Goal: Transaction & Acquisition: Purchase product/service

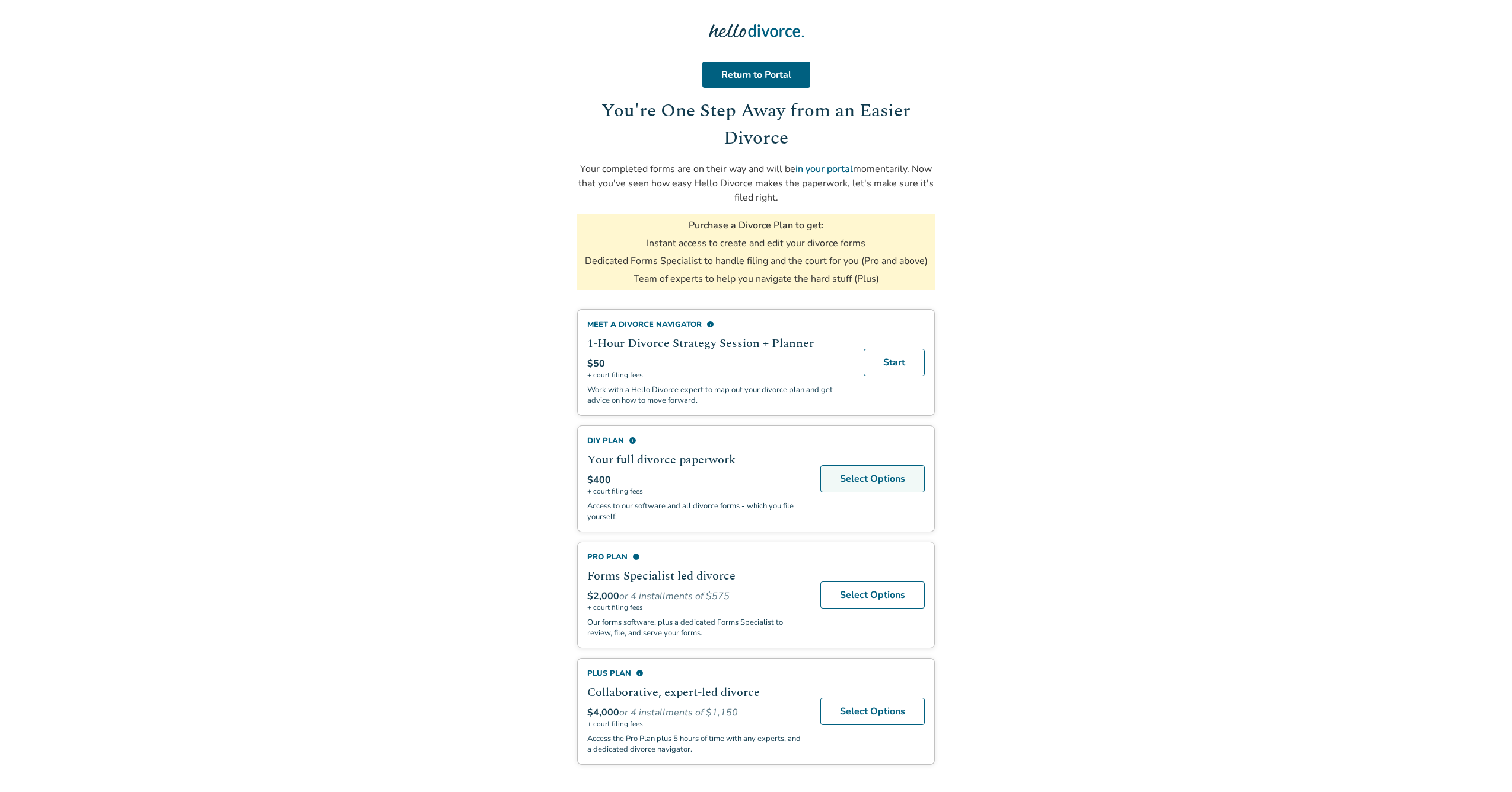
click at [869, 479] on link "Select Options" at bounding box center [873, 478] width 105 height 27
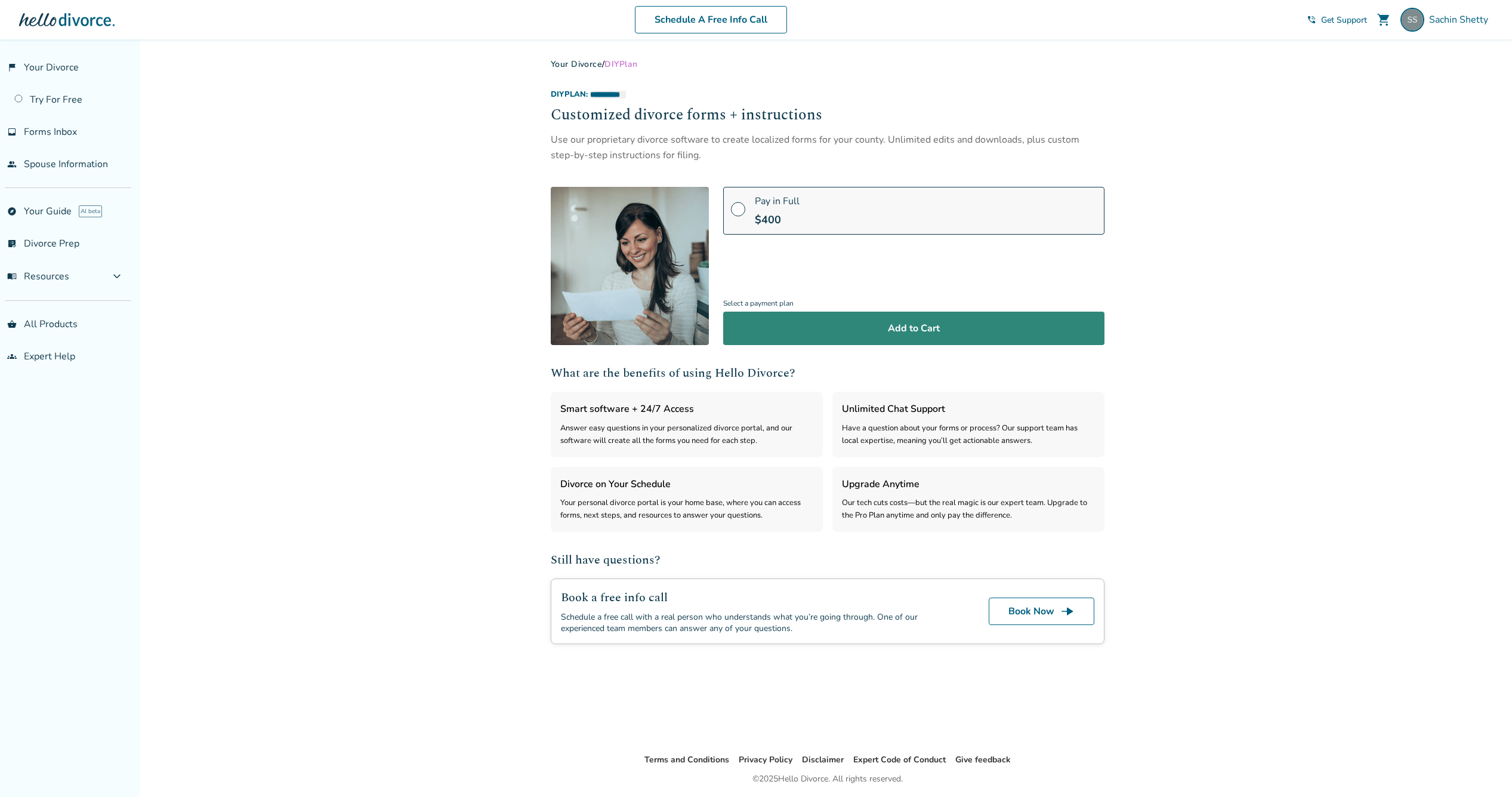
click at [906, 334] on button "Add to Cart" at bounding box center [914, 328] width 381 height 33
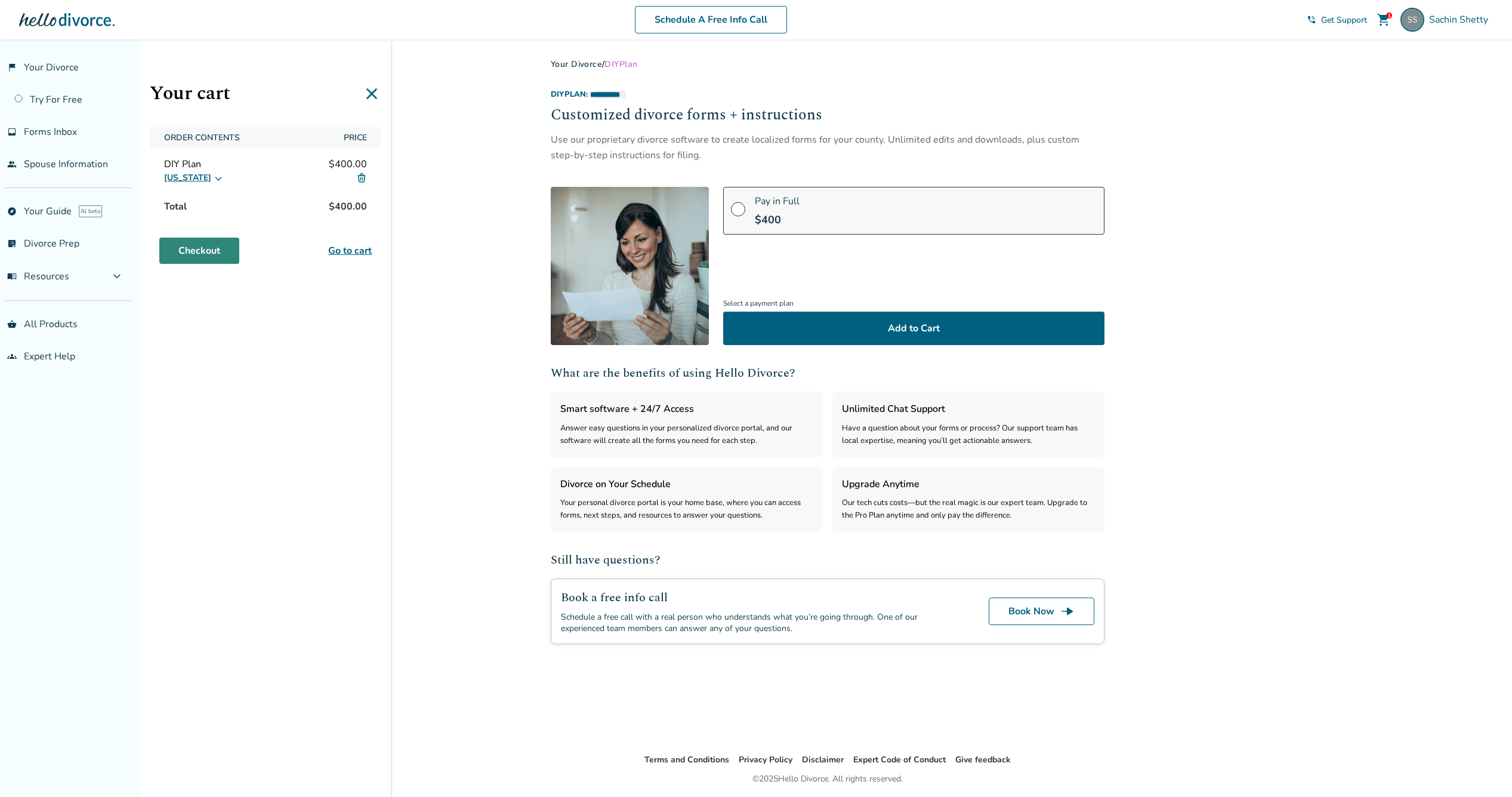
click at [199, 257] on link "Checkout" at bounding box center [199, 250] width 80 height 26
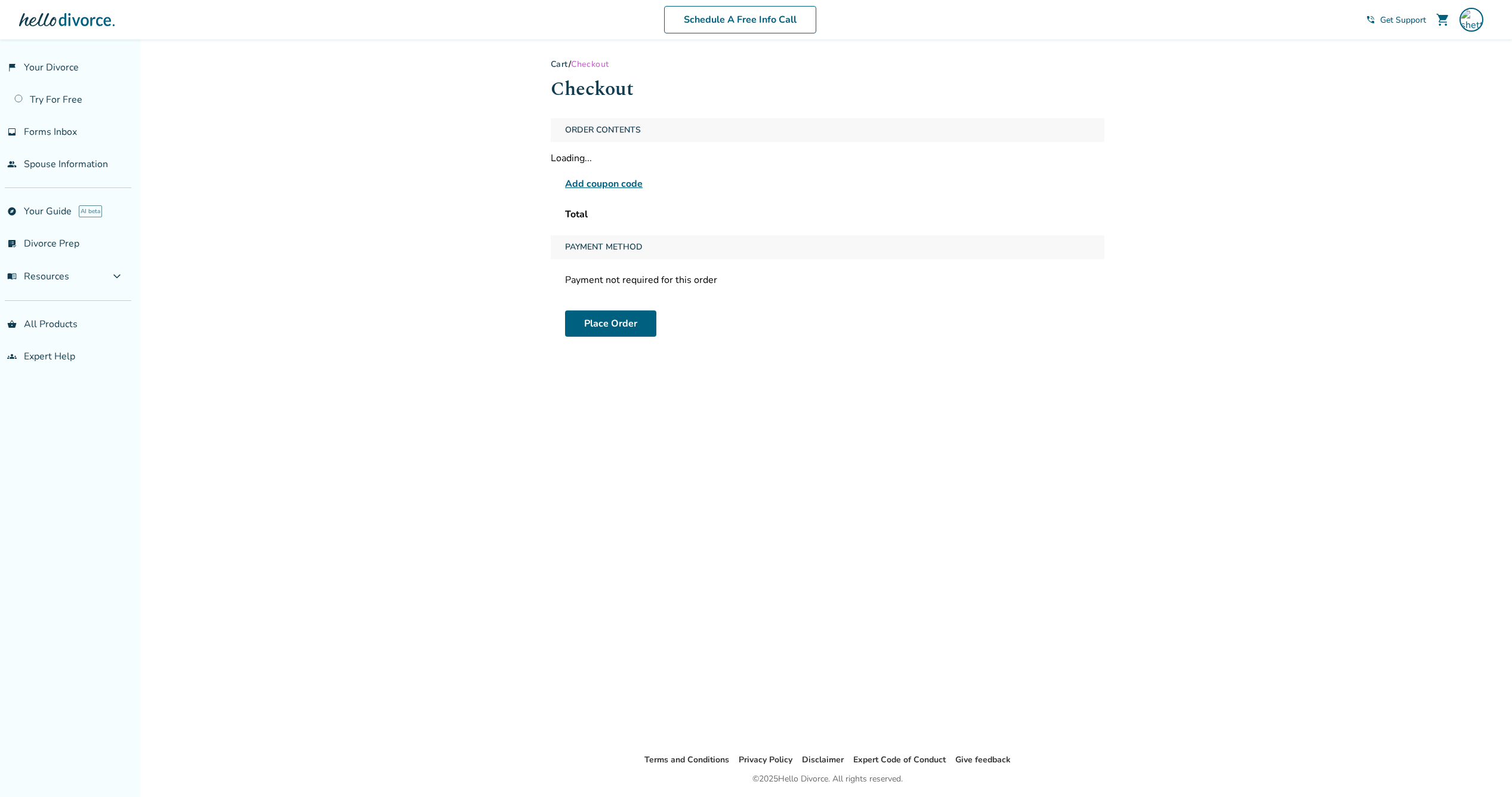
click at [606, 184] on span "Add coupon code" at bounding box center [604, 184] width 78 height 15
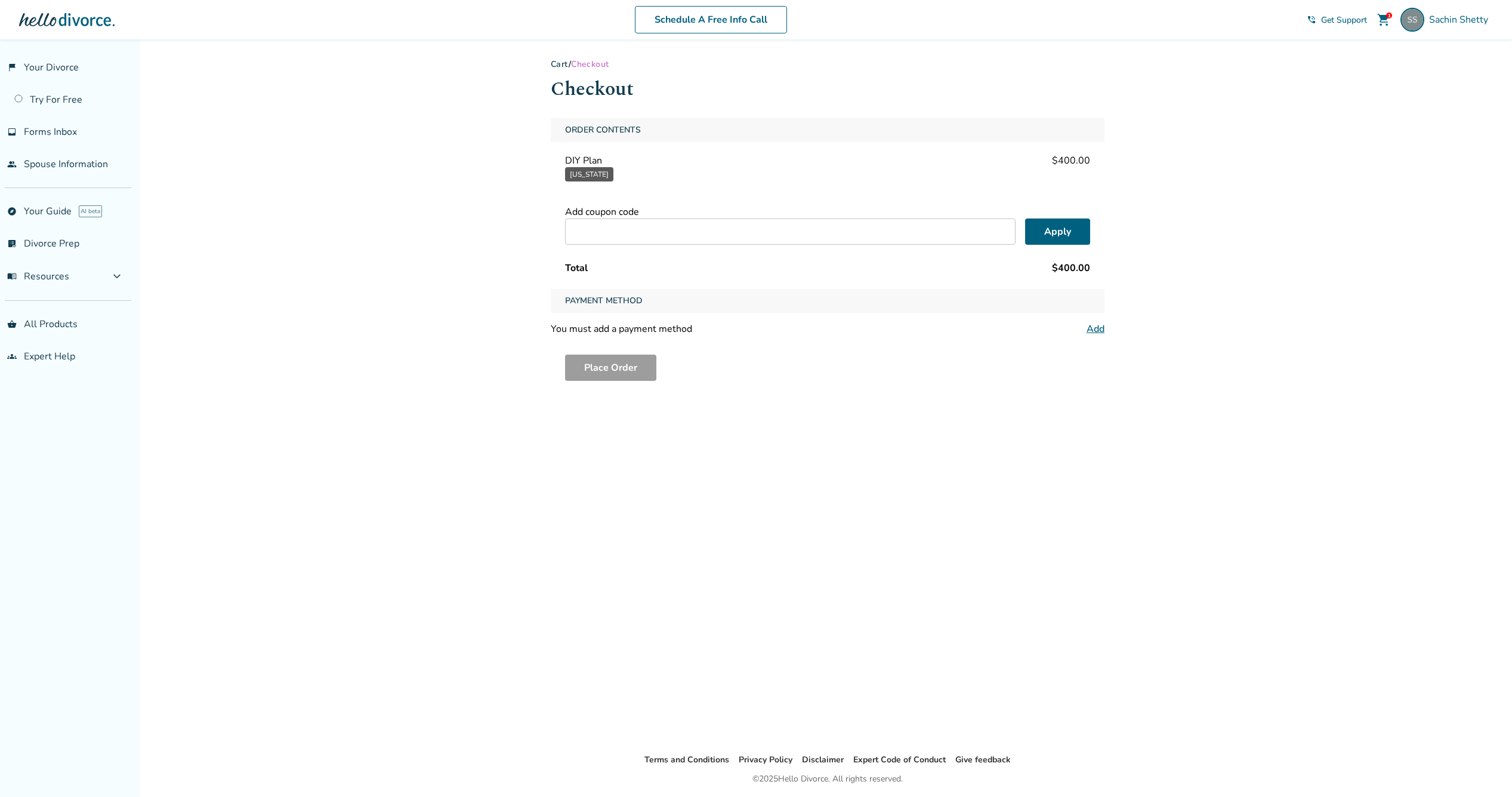
click at [651, 236] on input "text" at bounding box center [790, 231] width 451 height 26
paste input "**********"
type input "**********"
click at [1058, 232] on button "Apply" at bounding box center [1057, 231] width 65 height 26
click at [612, 390] on button "Place Order" at bounding box center [610, 386] width 91 height 26
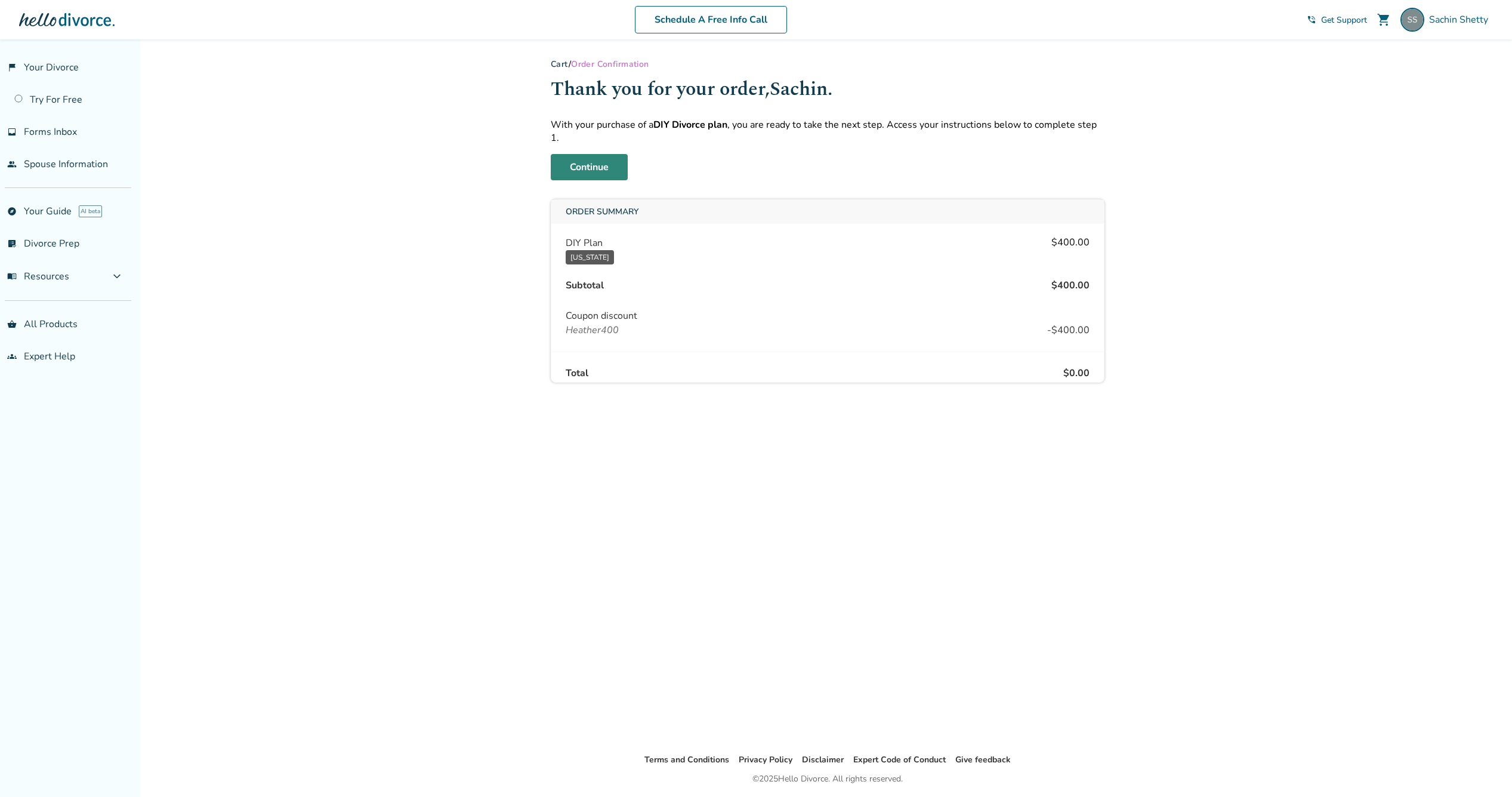
click at [600, 154] on link "Continue" at bounding box center [590, 166] width 77 height 26
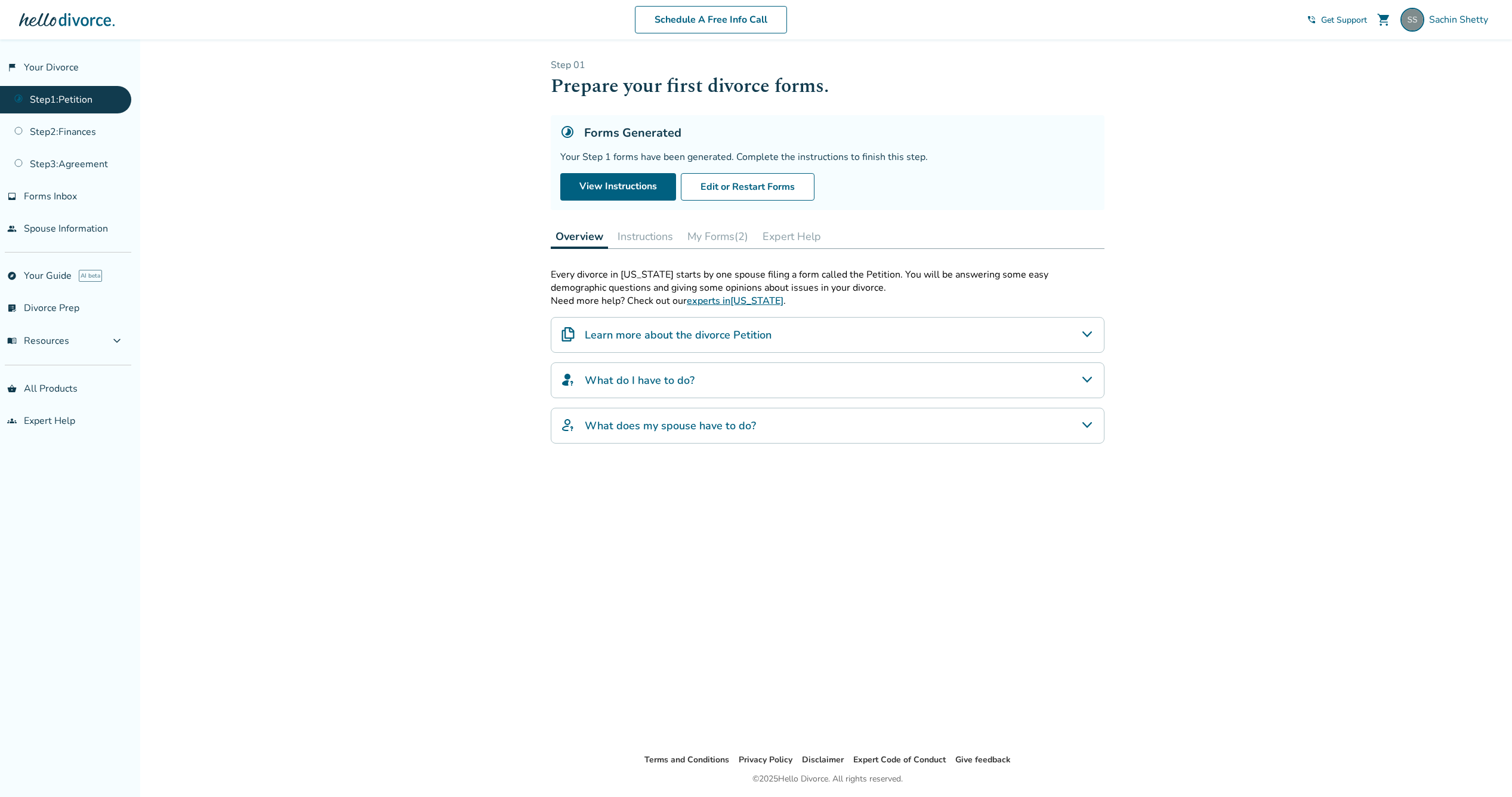
click at [731, 234] on button "My Forms (2)" at bounding box center [718, 236] width 71 height 24
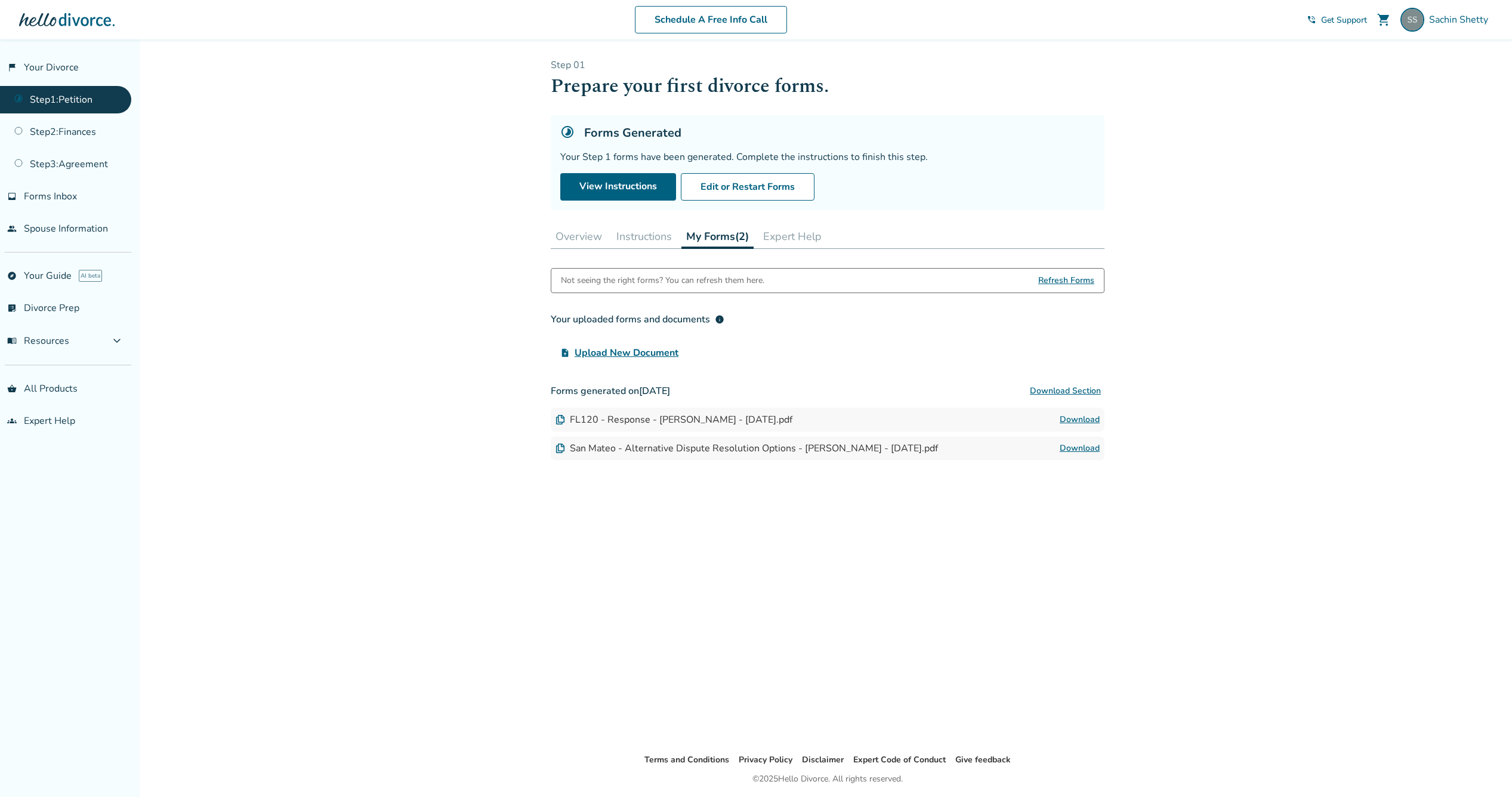
click at [654, 246] on button "Instructions" at bounding box center [644, 236] width 65 height 24
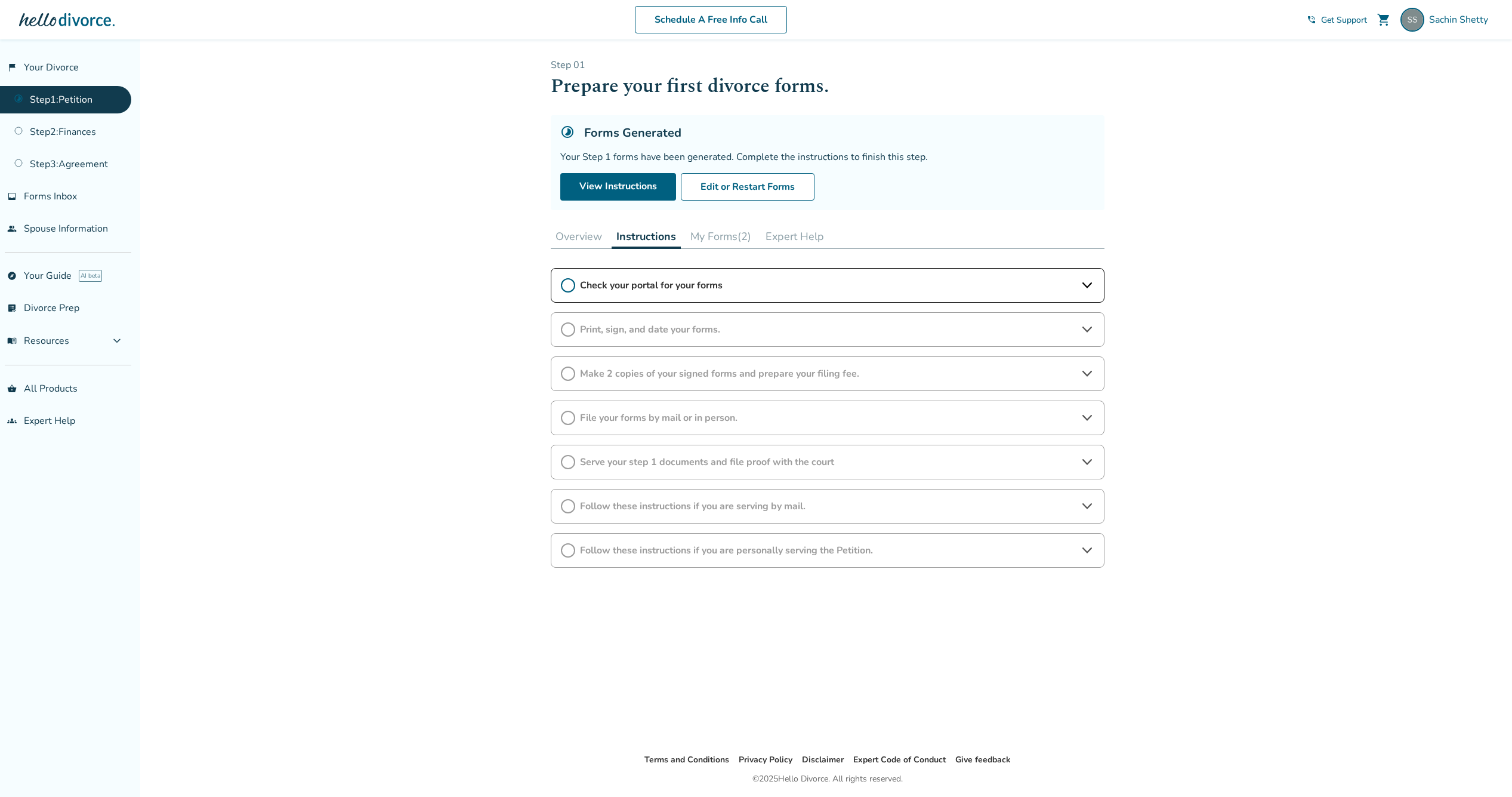
click at [663, 286] on span "Check your portal for your forms" at bounding box center [828, 286] width 495 height 13
click at [563, 346] on span "I have completed this step." at bounding box center [630, 346] width 138 height 19
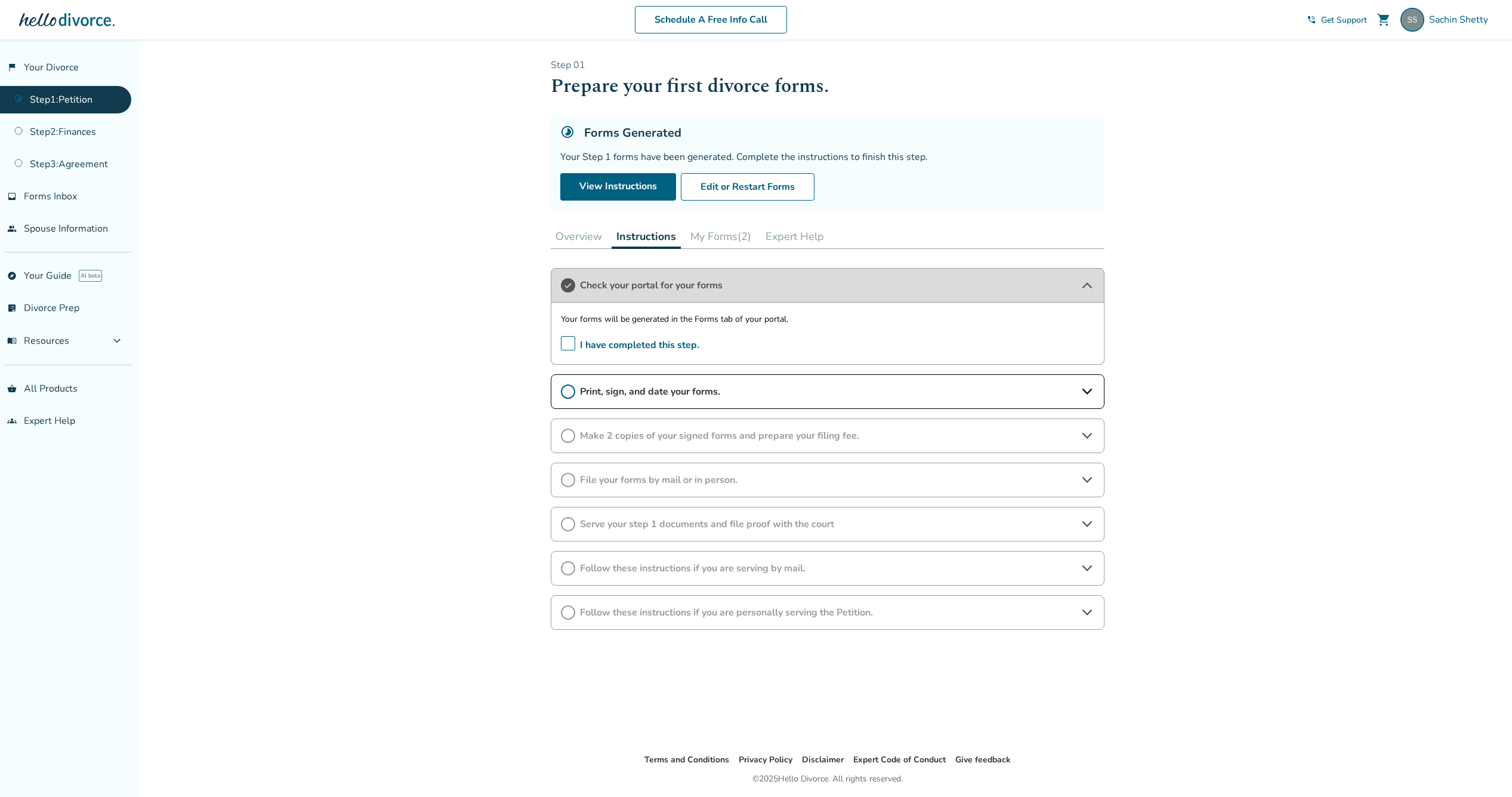
click at [593, 396] on span "Print, sign, and date your forms." at bounding box center [828, 392] width 495 height 13
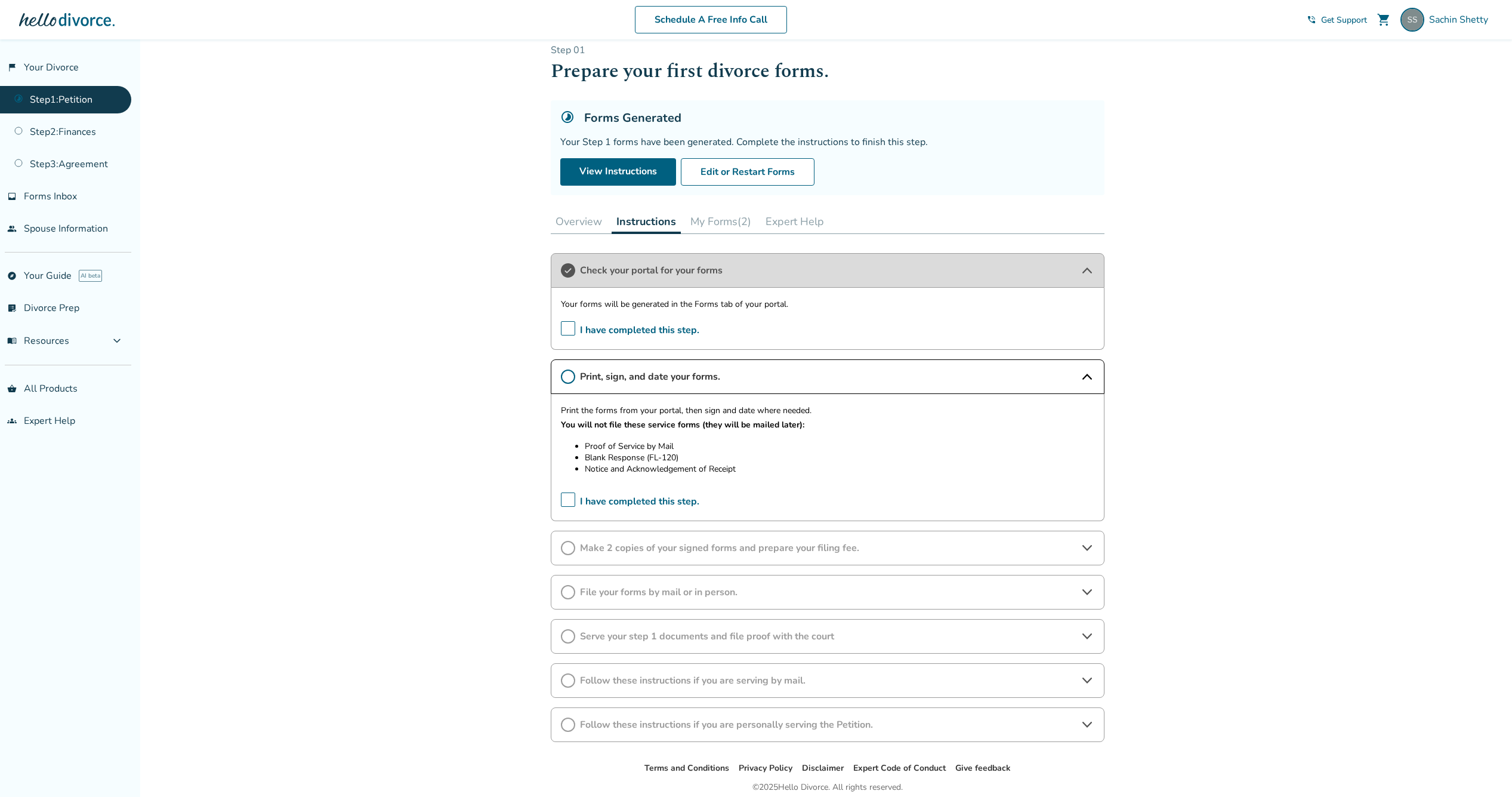
scroll to position [63, 0]
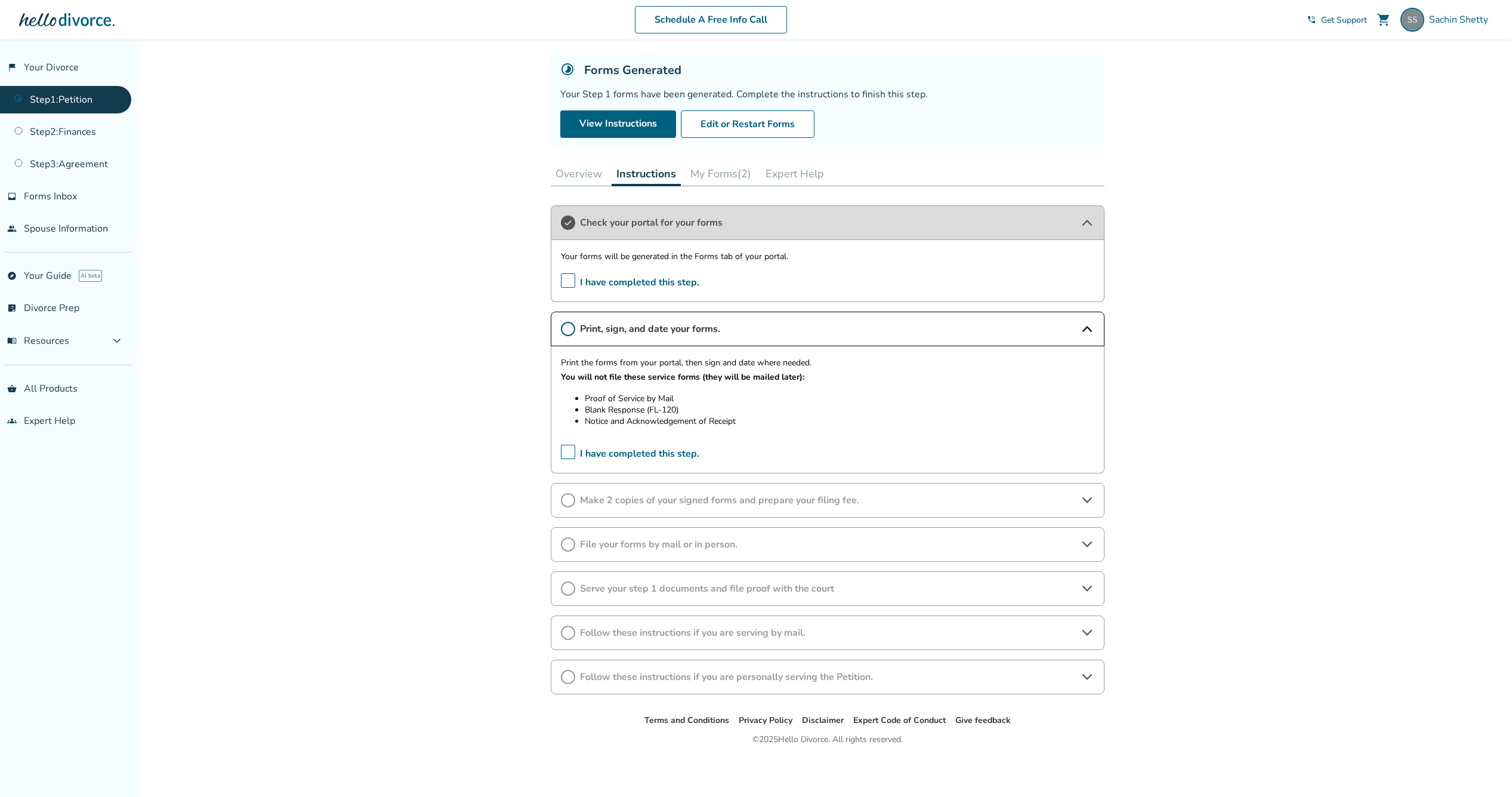
click at [726, 499] on span "Make 2 copies of your signed forms and prepare your filing fee." at bounding box center [828, 500] width 495 height 13
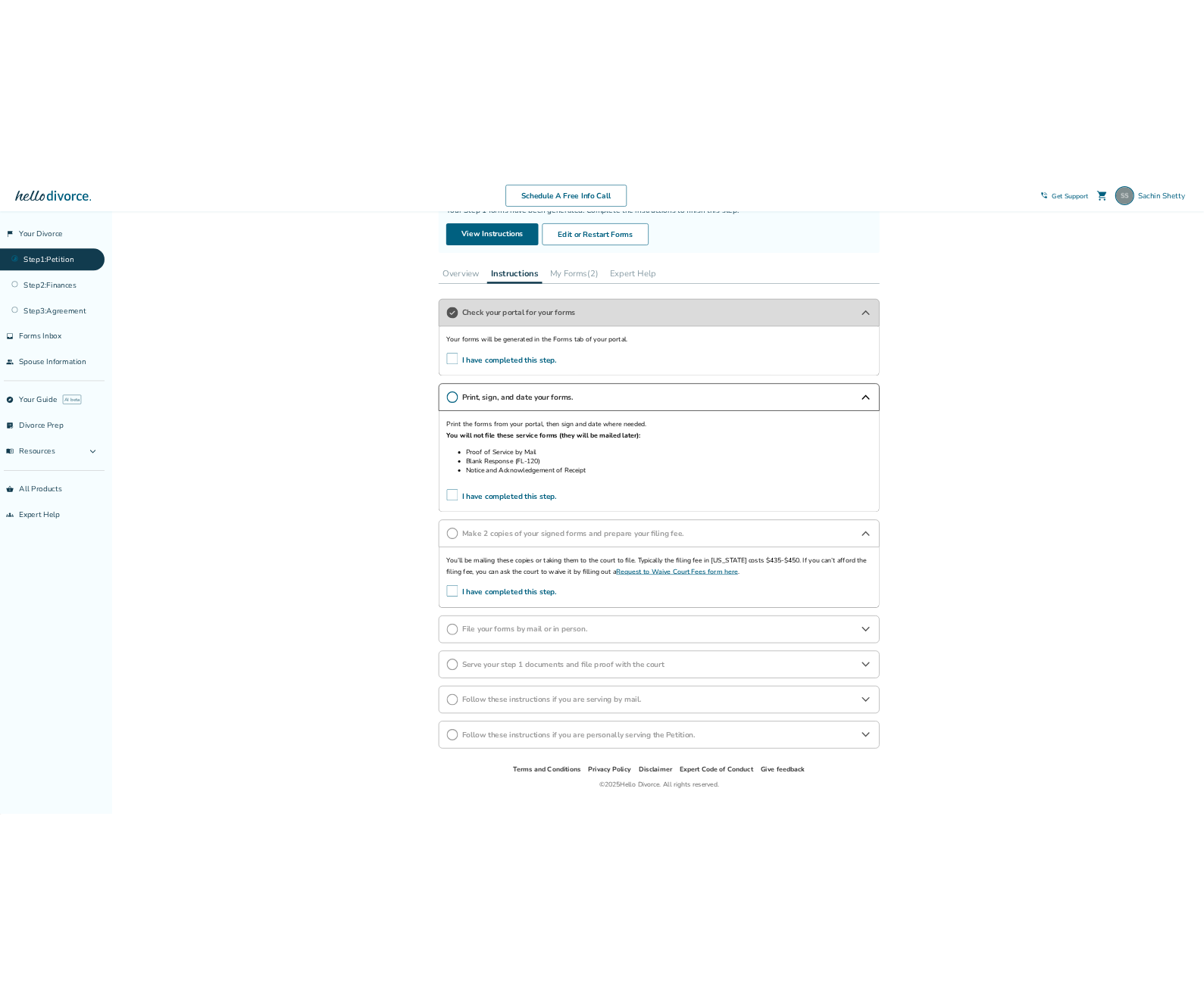
scroll to position [0, 0]
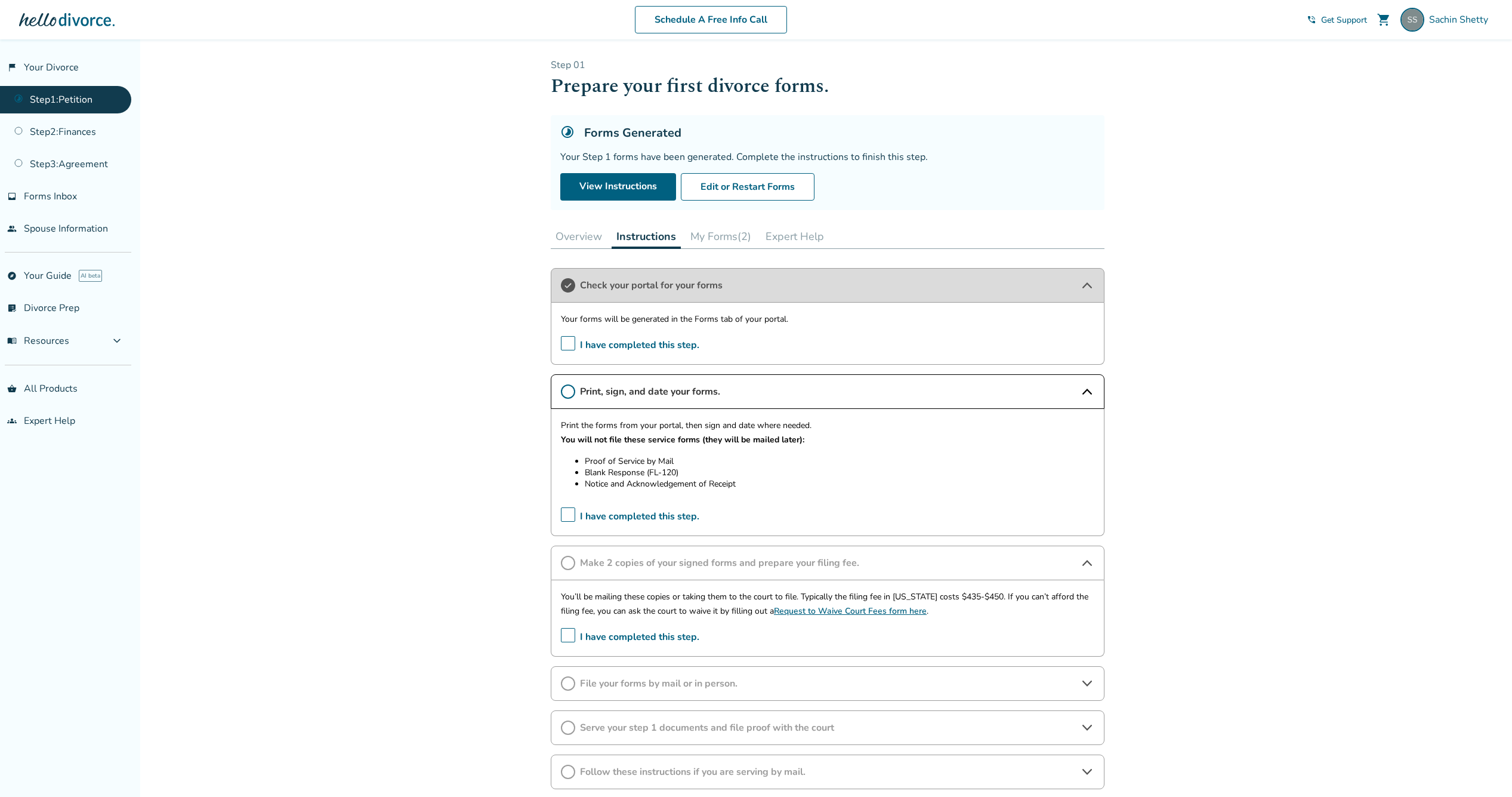
click at [592, 238] on button "Overview" at bounding box center [579, 236] width 56 height 24
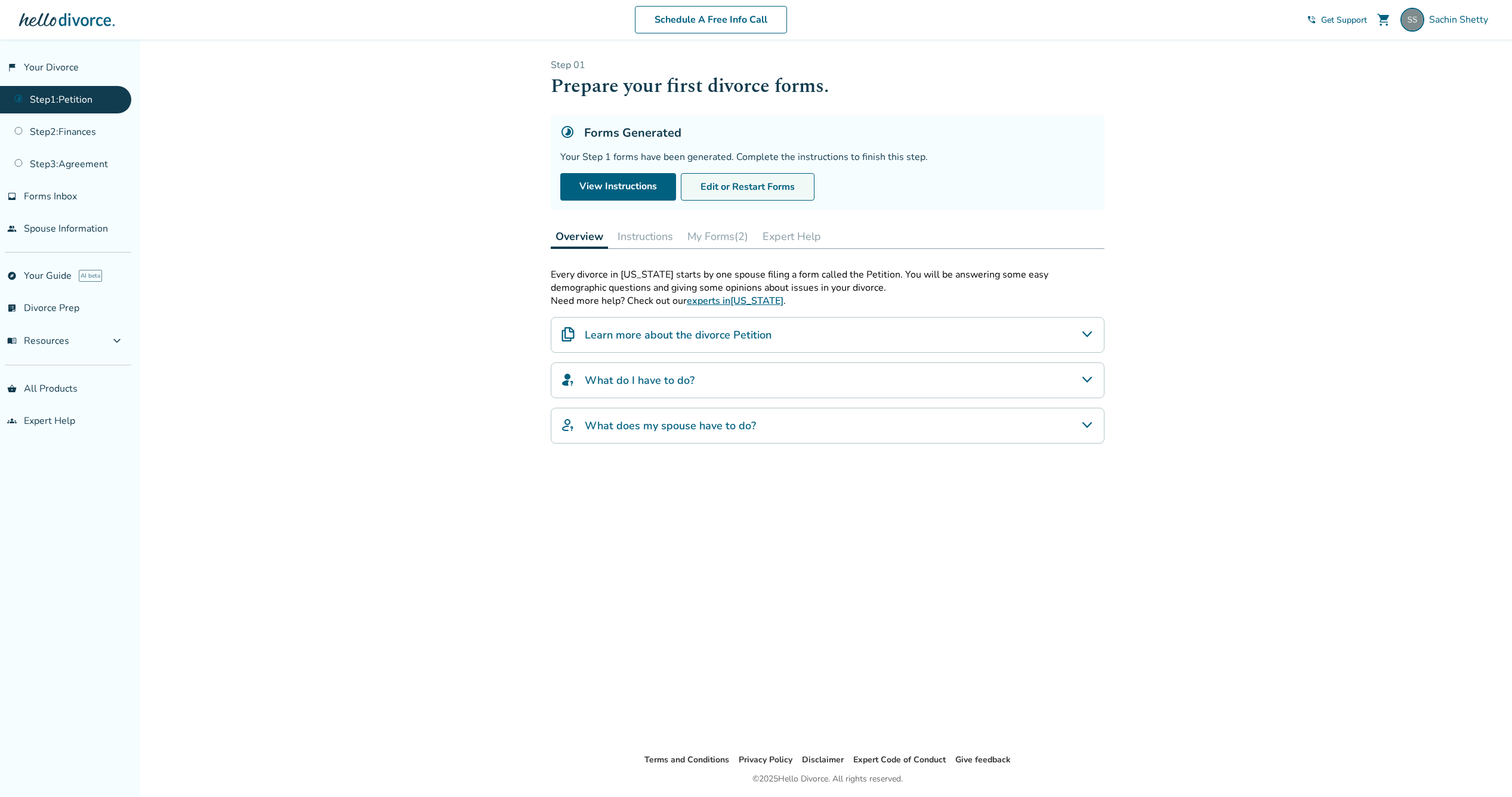
click at [730, 191] on button "Edit or Restart Forms" at bounding box center [747, 186] width 134 height 27
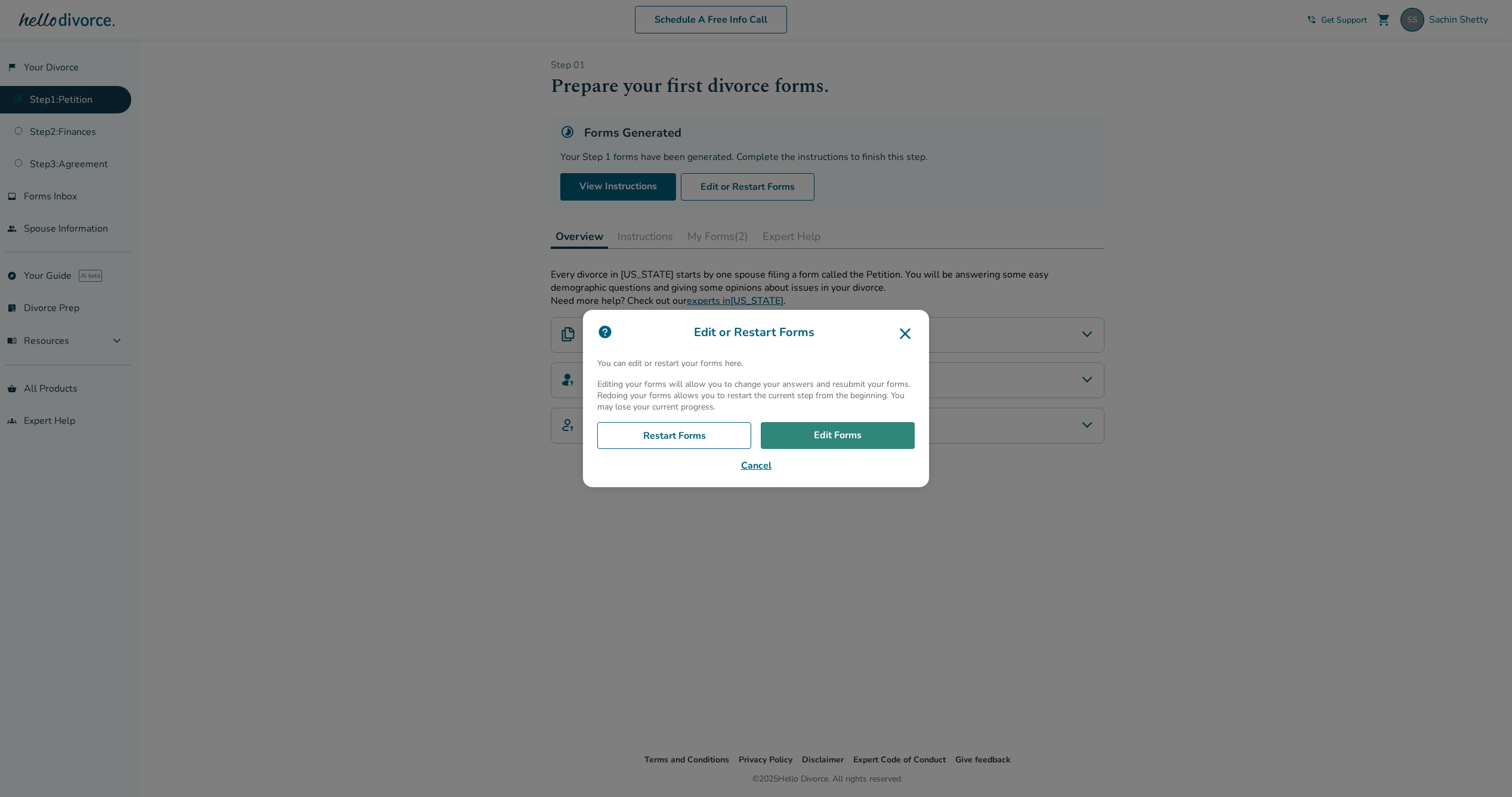
click at [815, 437] on link "Edit Forms" at bounding box center [837, 435] width 154 height 27
click at [765, 467] on button "Cancel" at bounding box center [756, 466] width 317 height 15
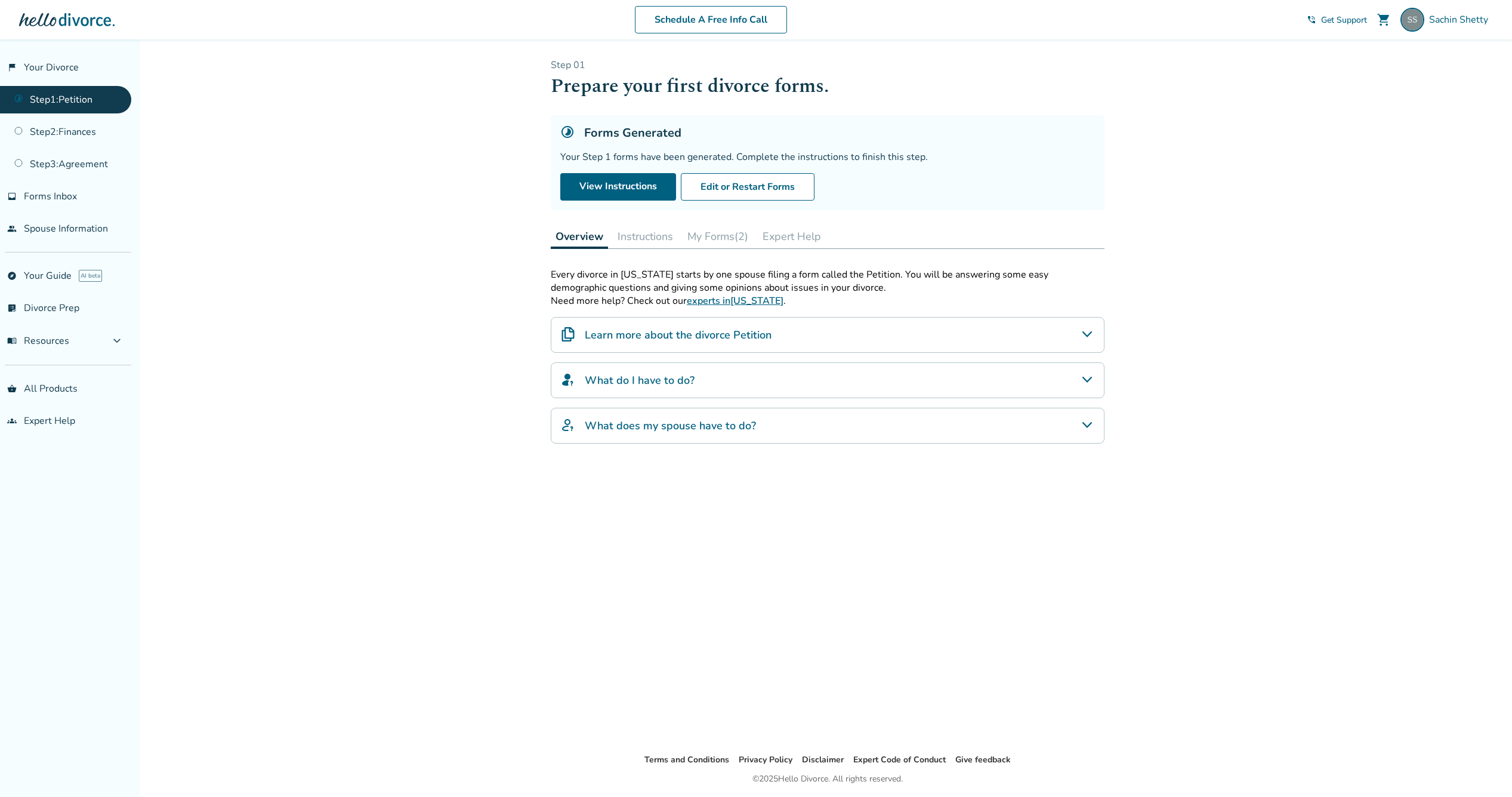
click at [707, 228] on button "My Forms (2)" at bounding box center [718, 236] width 71 height 24
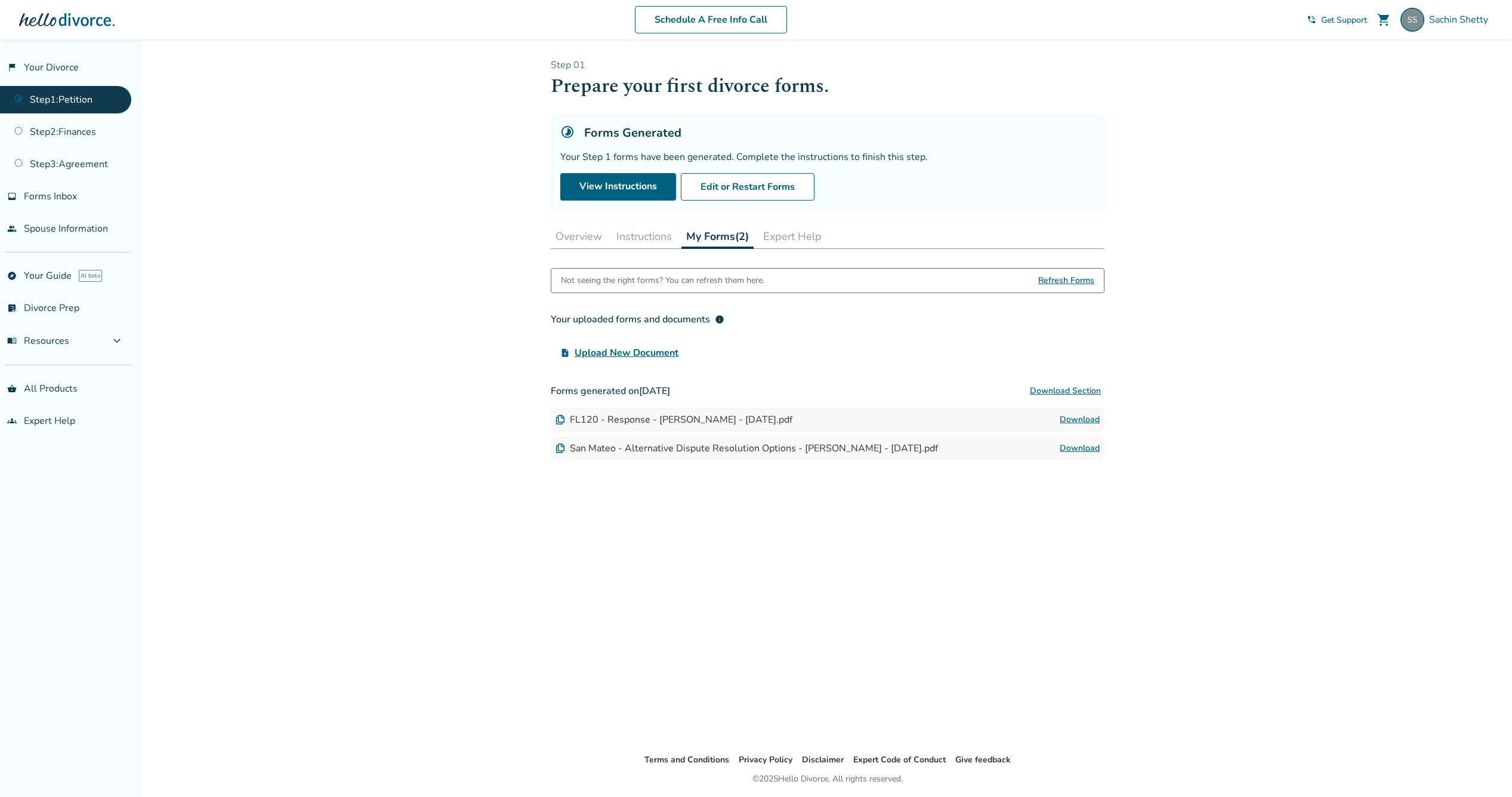
click at [696, 427] on div "FL120 - Response - [PERSON_NAME] - [DATE].pdf Download" at bounding box center [828, 419] width 554 height 24
click at [699, 424] on div "FL120 - Response - [PERSON_NAME] - [DATE].pdf" at bounding box center [674, 419] width 237 height 13
click at [1085, 449] on link "Download" at bounding box center [1079, 449] width 40 height 15
click at [723, 319] on span "info" at bounding box center [719, 320] width 9 height 9
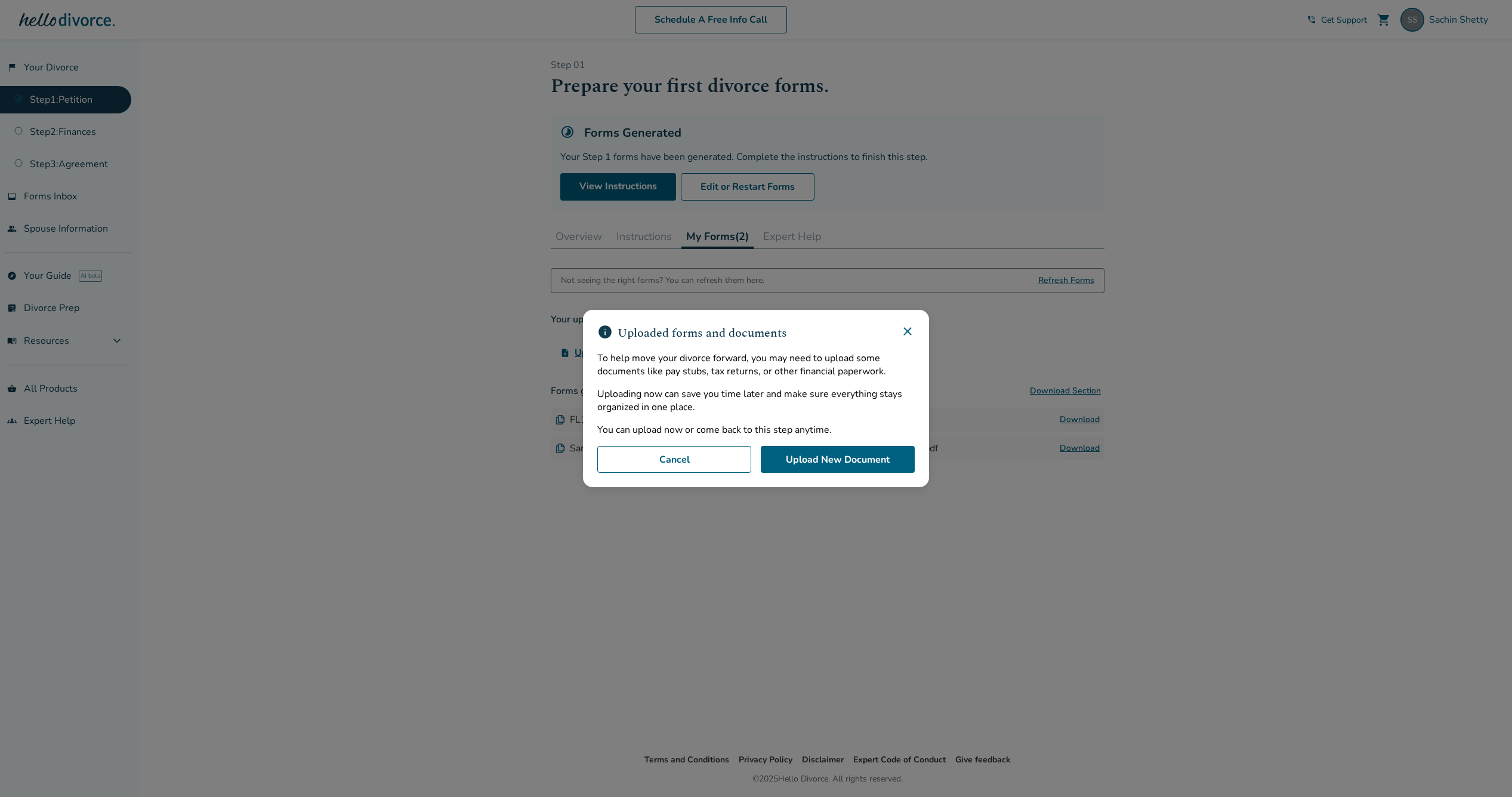
click at [915, 326] on icon at bounding box center [908, 332] width 15 height 15
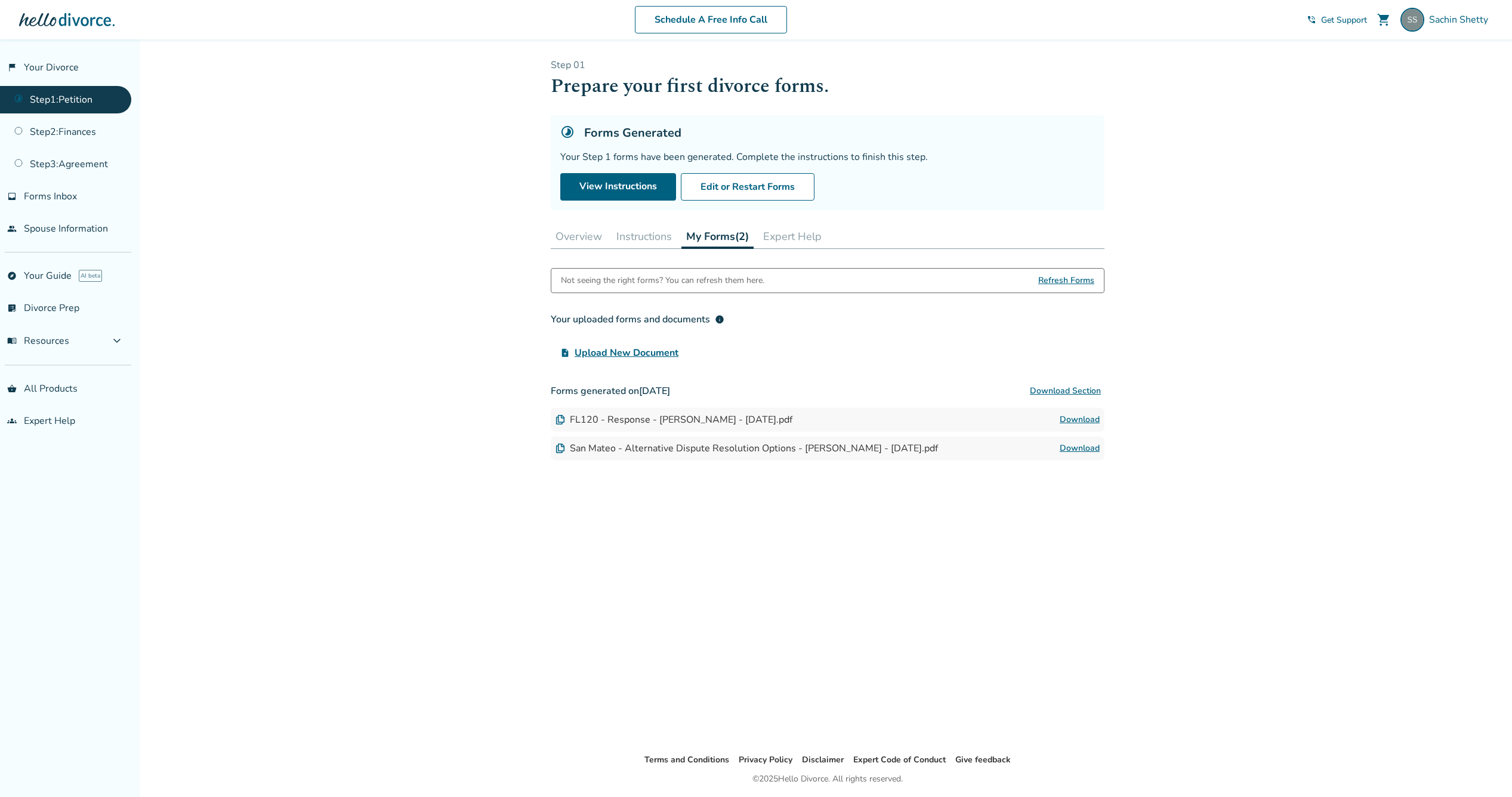
click at [1069, 282] on span "Refresh Forms" at bounding box center [1066, 280] width 56 height 24
click at [590, 239] on button "Overview" at bounding box center [579, 236] width 56 height 24
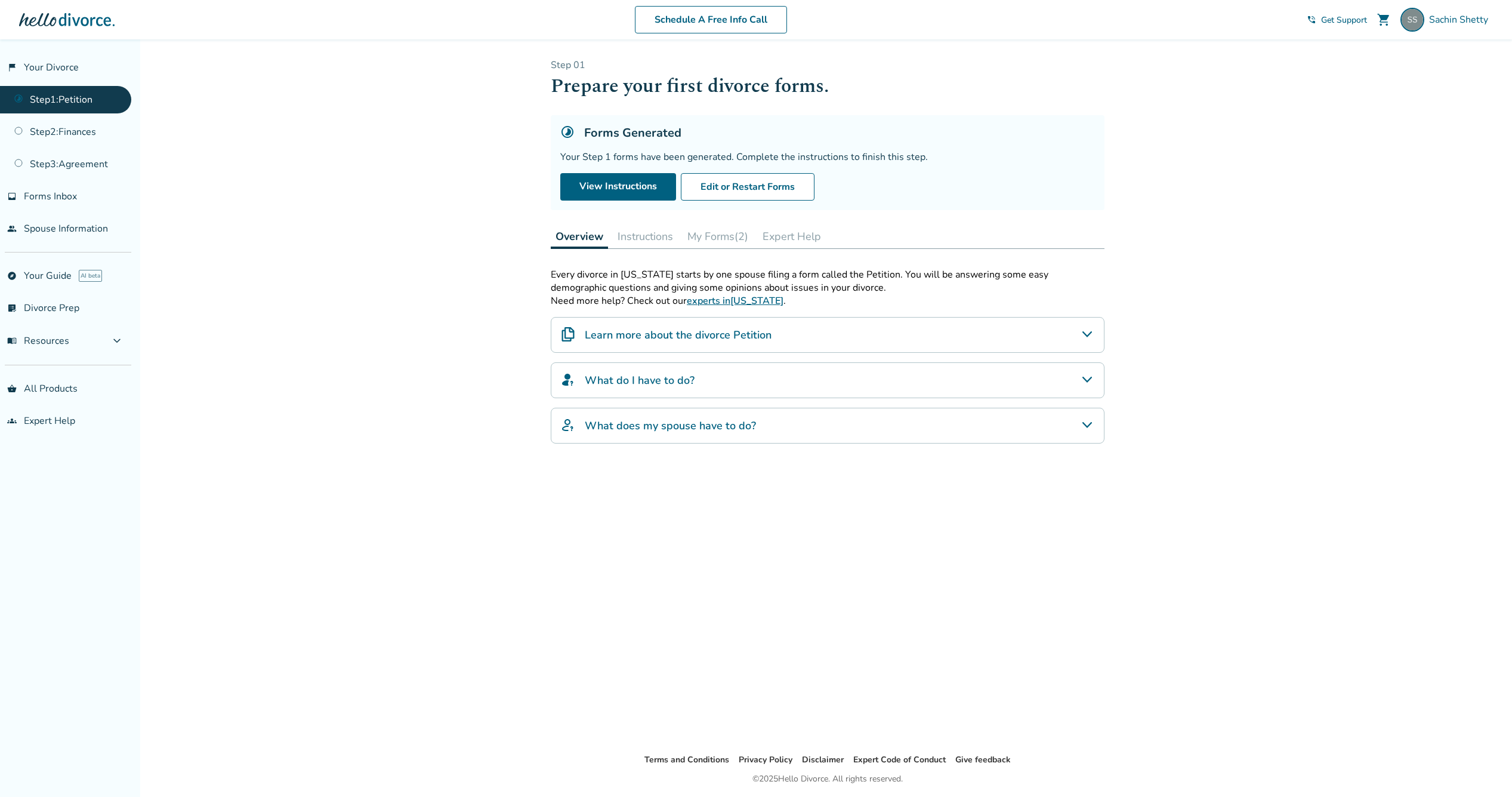
click at [640, 240] on button "Instructions" at bounding box center [646, 236] width 65 height 24
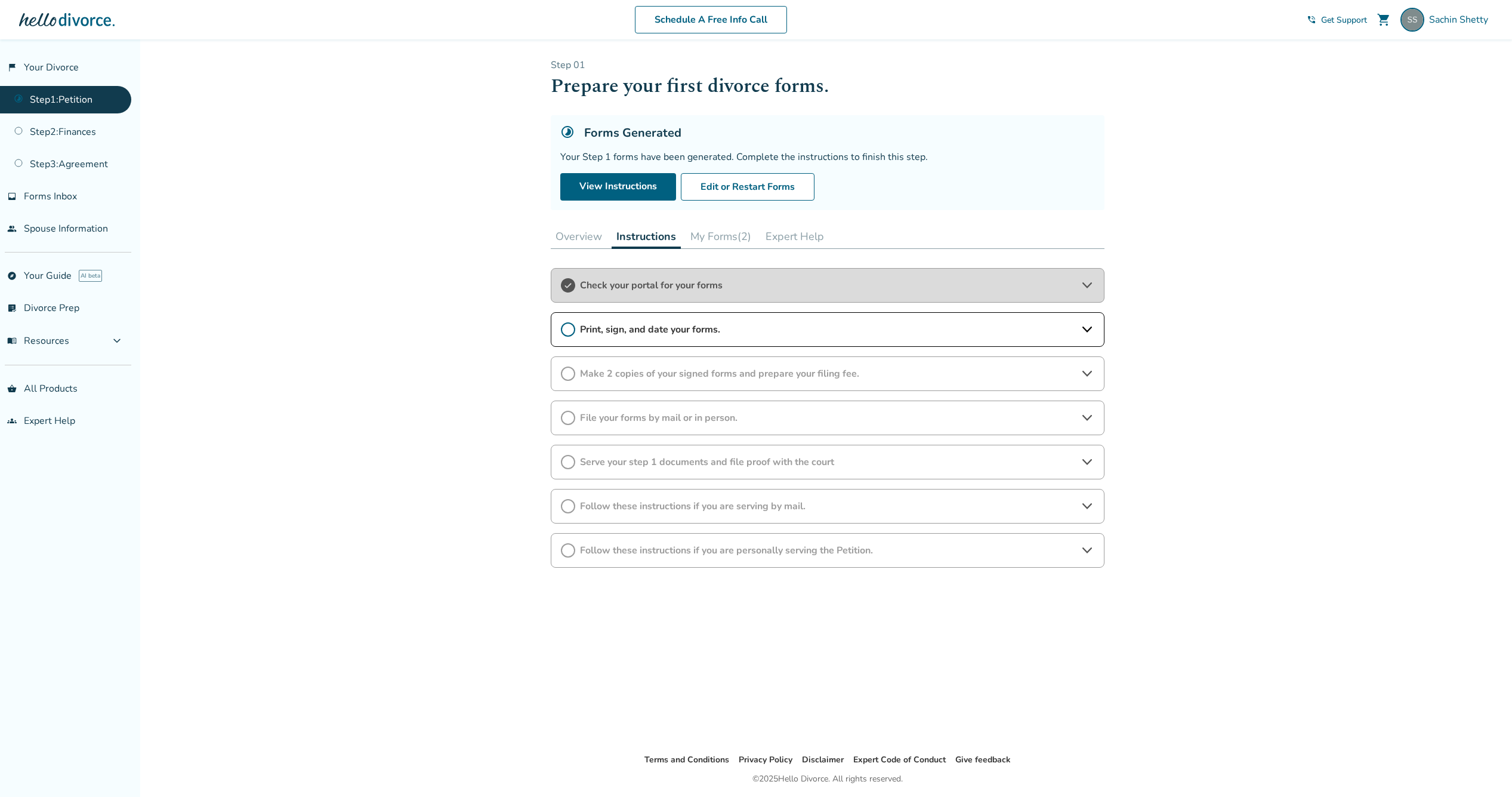
click at [639, 282] on span "Check your portal for your forms" at bounding box center [828, 286] width 495 height 13
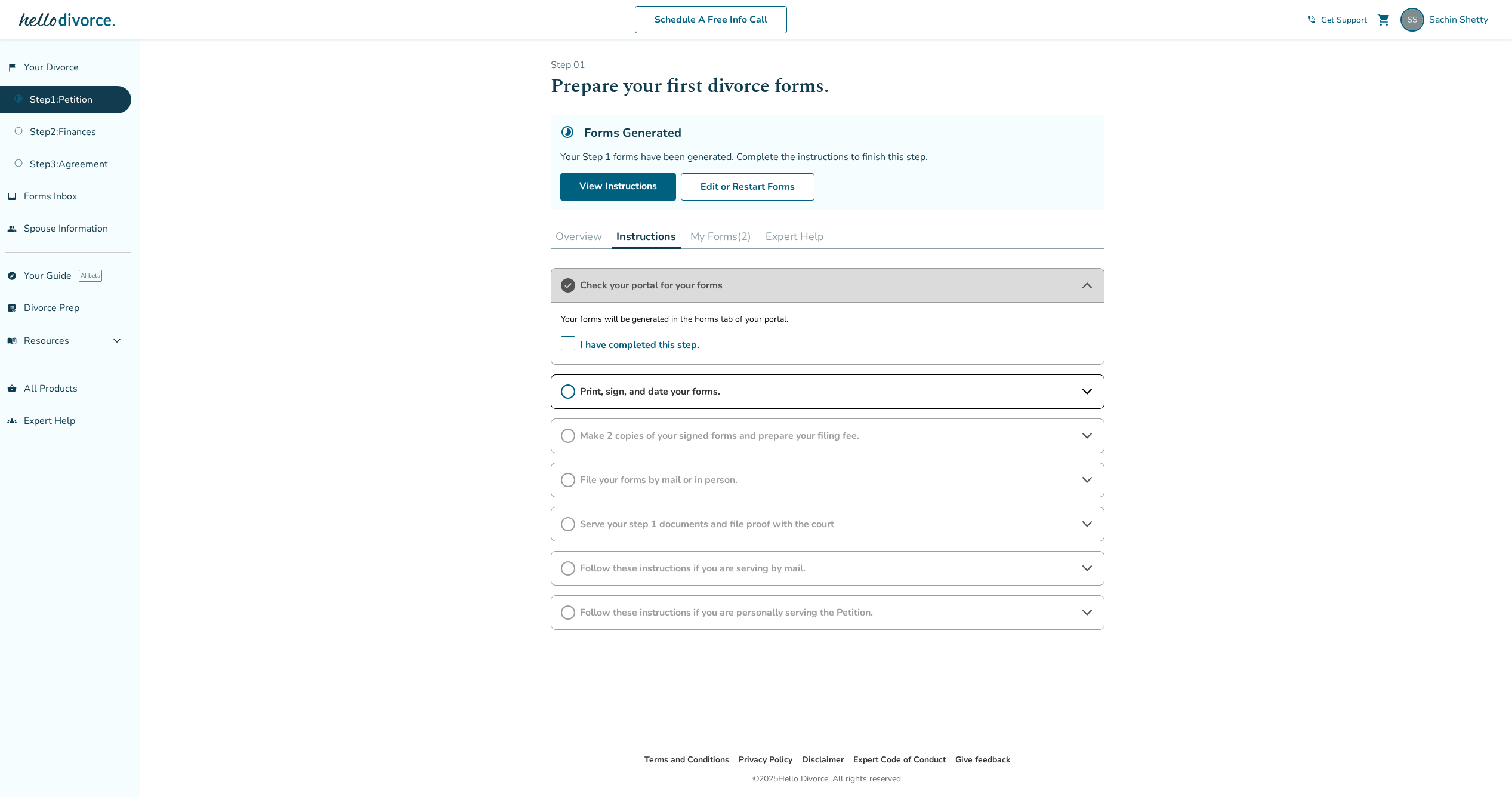
click at [637, 344] on span "I have completed this step." at bounding box center [630, 346] width 138 height 19
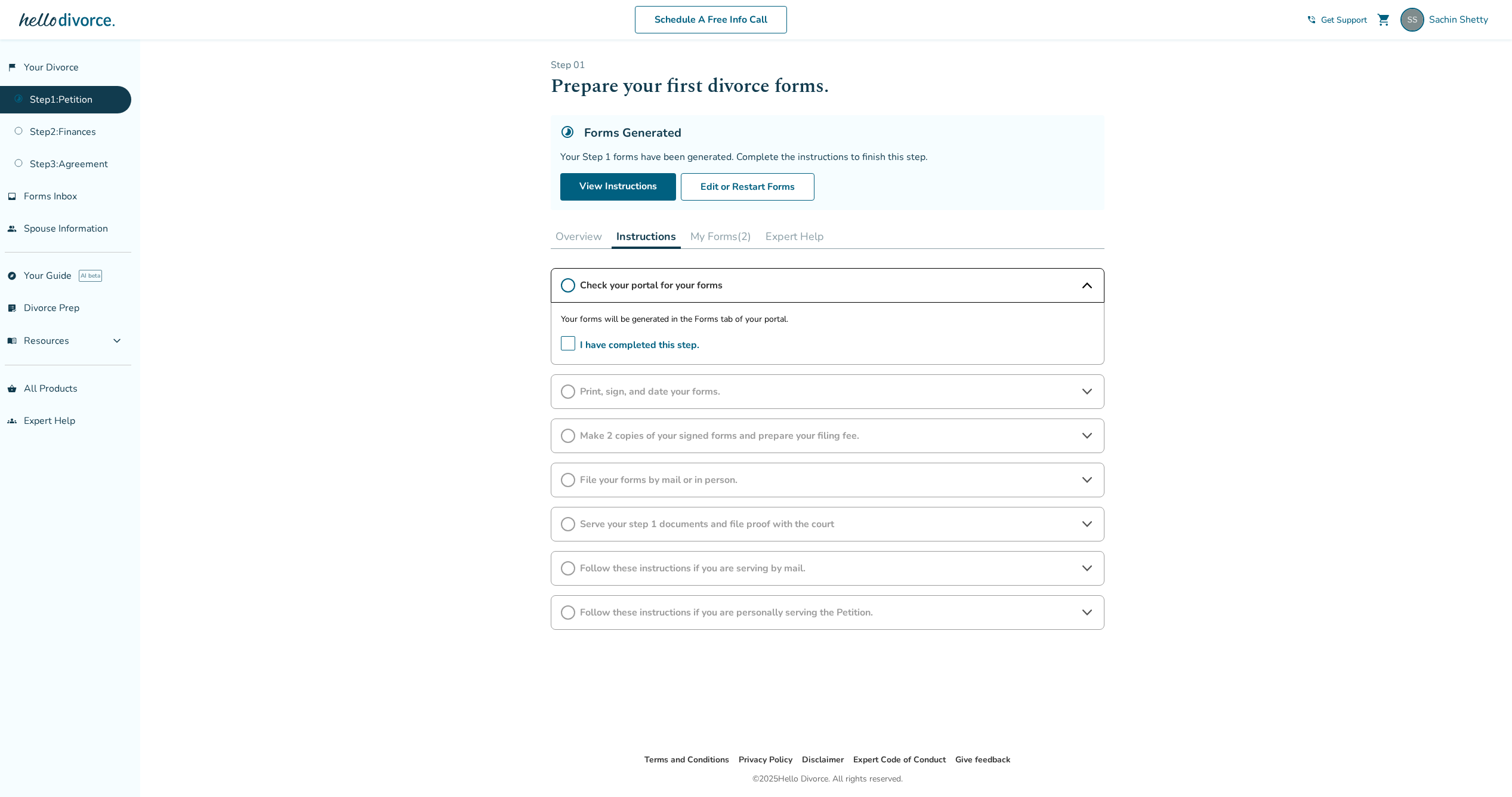
click at [568, 343] on span "I have completed this step." at bounding box center [630, 346] width 138 height 19
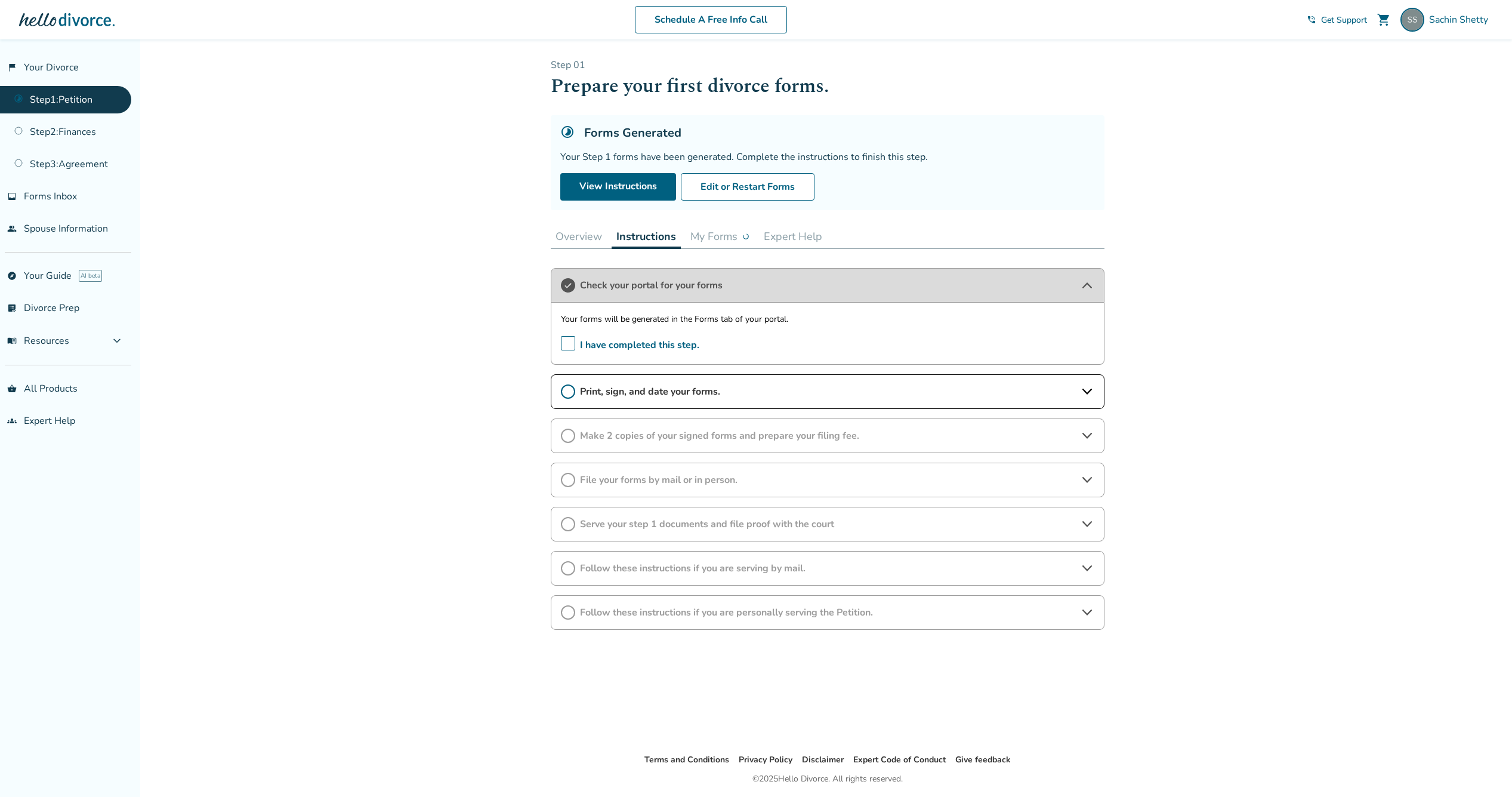
click at [719, 228] on button "My Forms" at bounding box center [719, 236] width 69 height 24
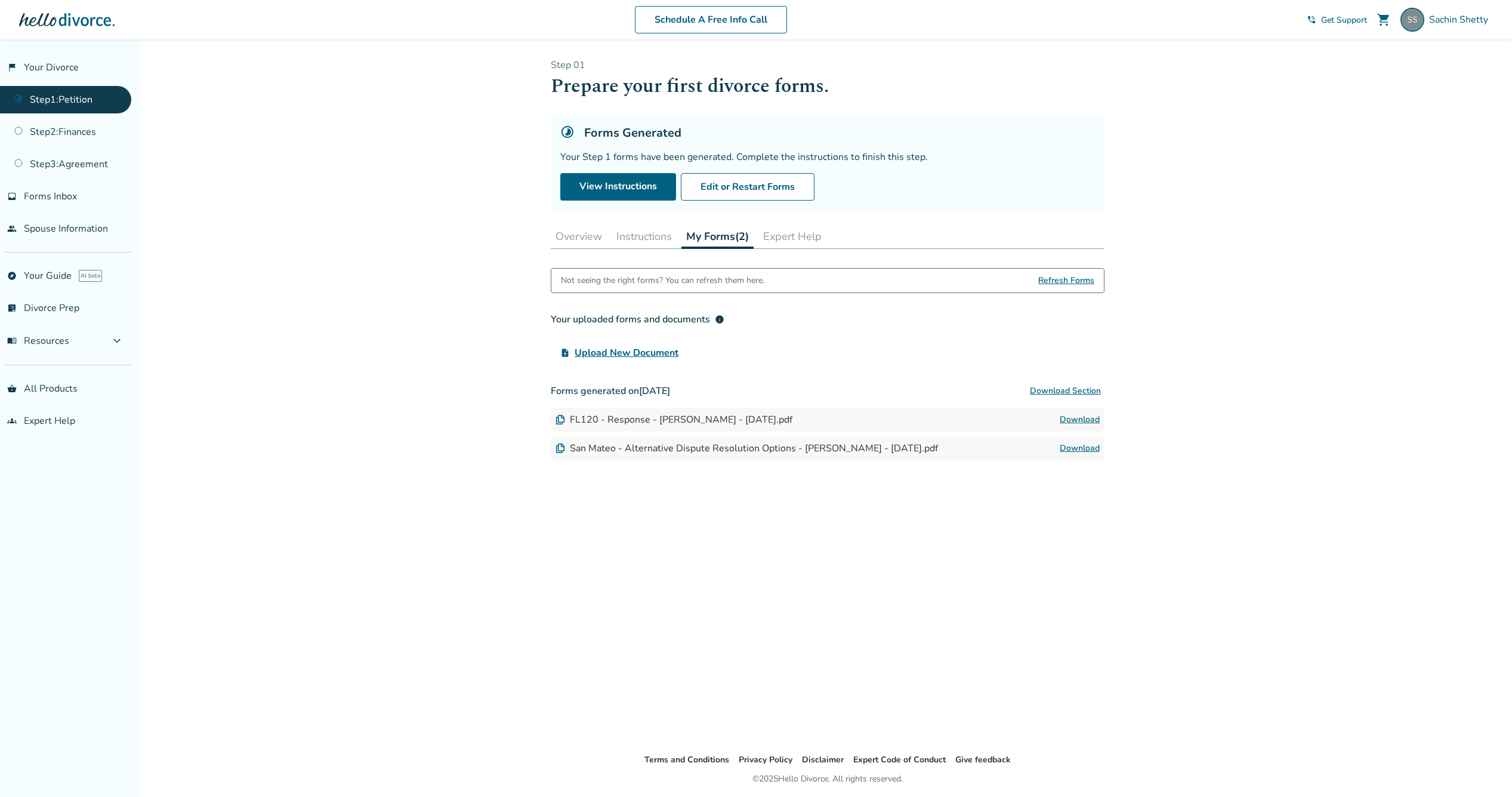
click at [1076, 421] on link "Download" at bounding box center [1079, 420] width 40 height 15
click at [86, 132] on link "Step 2 : Finances" at bounding box center [65, 132] width 131 height 27
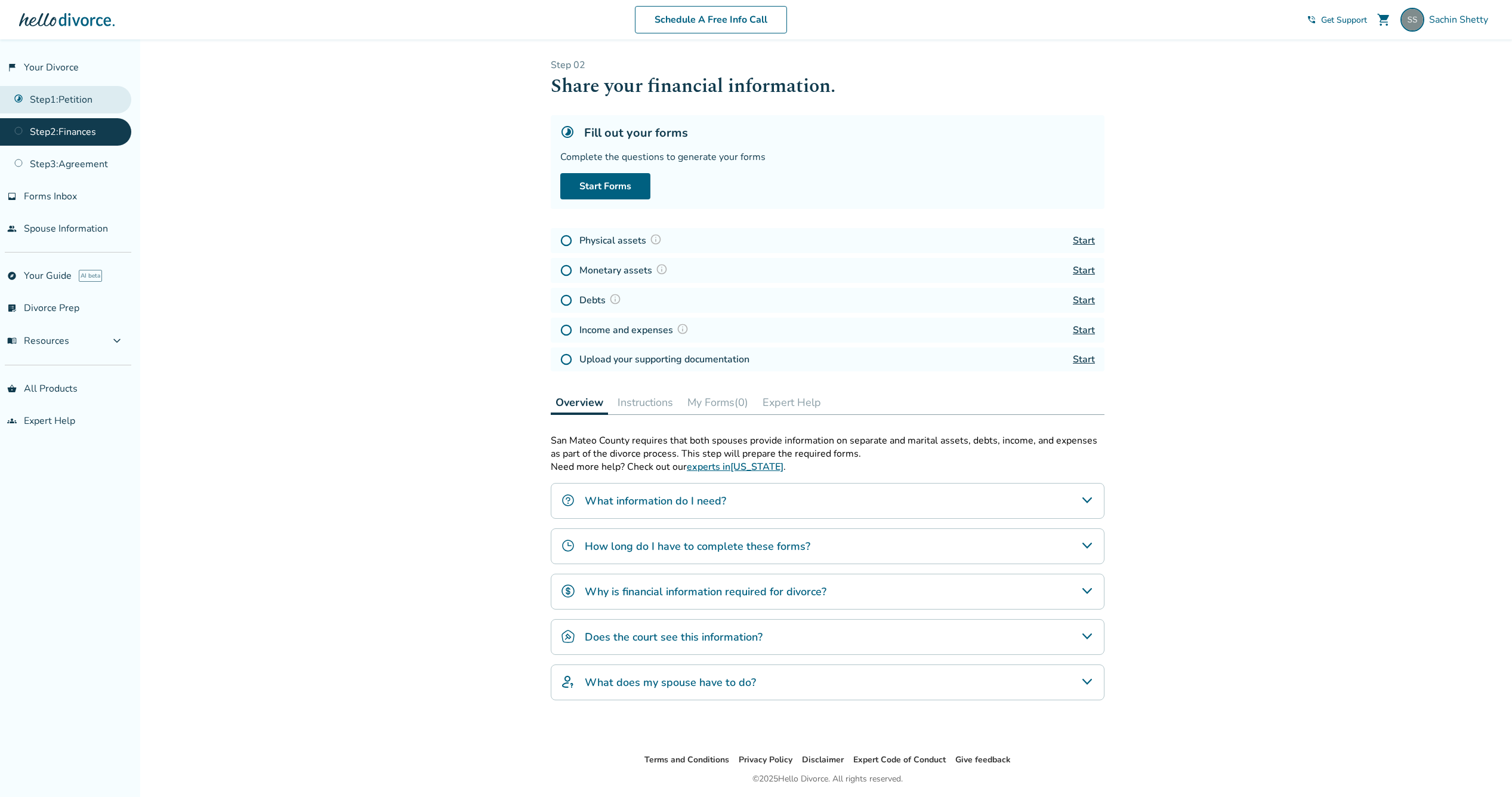
click at [83, 106] on link "Step 1 : Petition" at bounding box center [65, 99] width 131 height 27
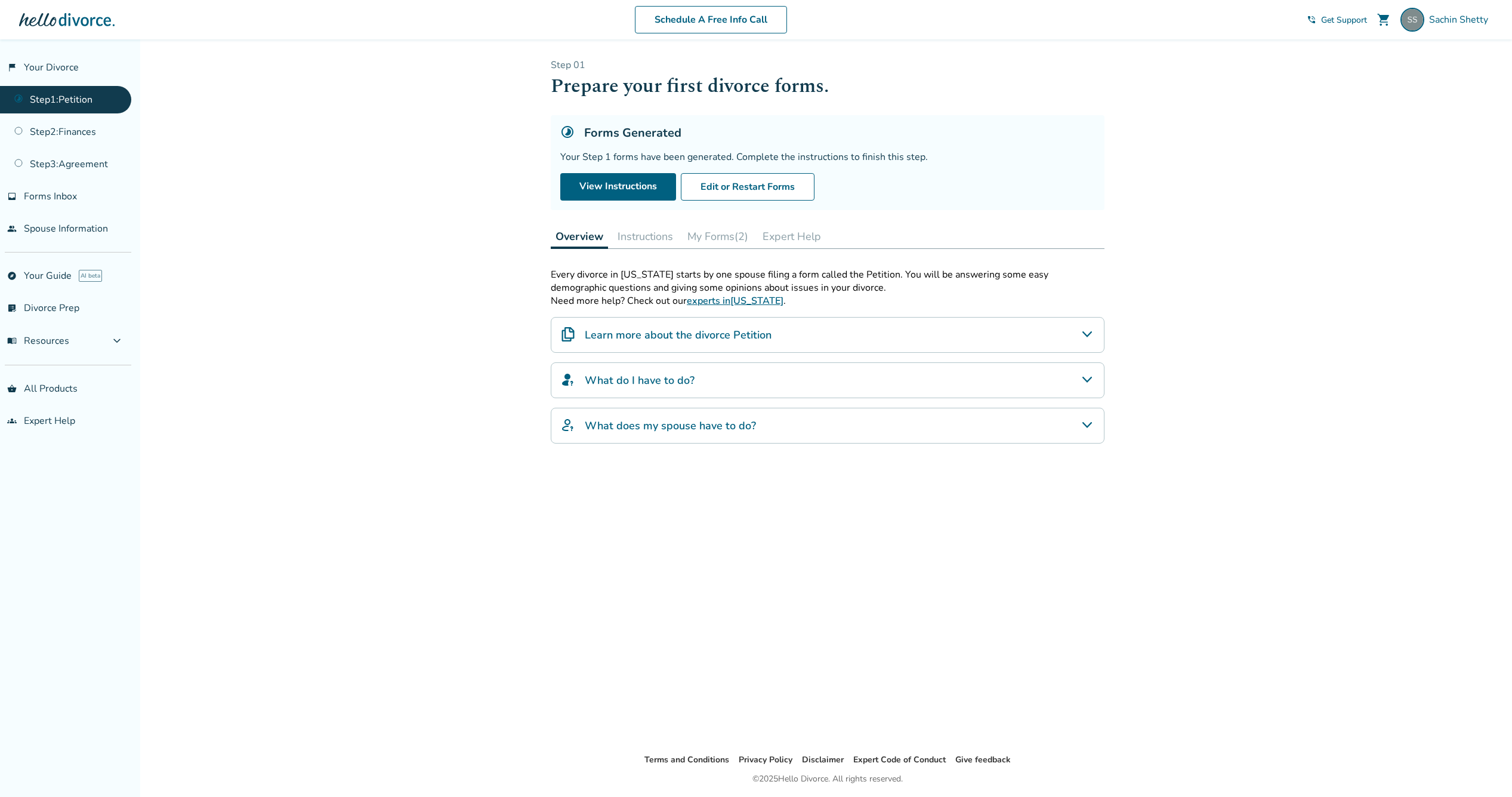
click at [789, 242] on button "Expert Help" at bounding box center [792, 236] width 68 height 24
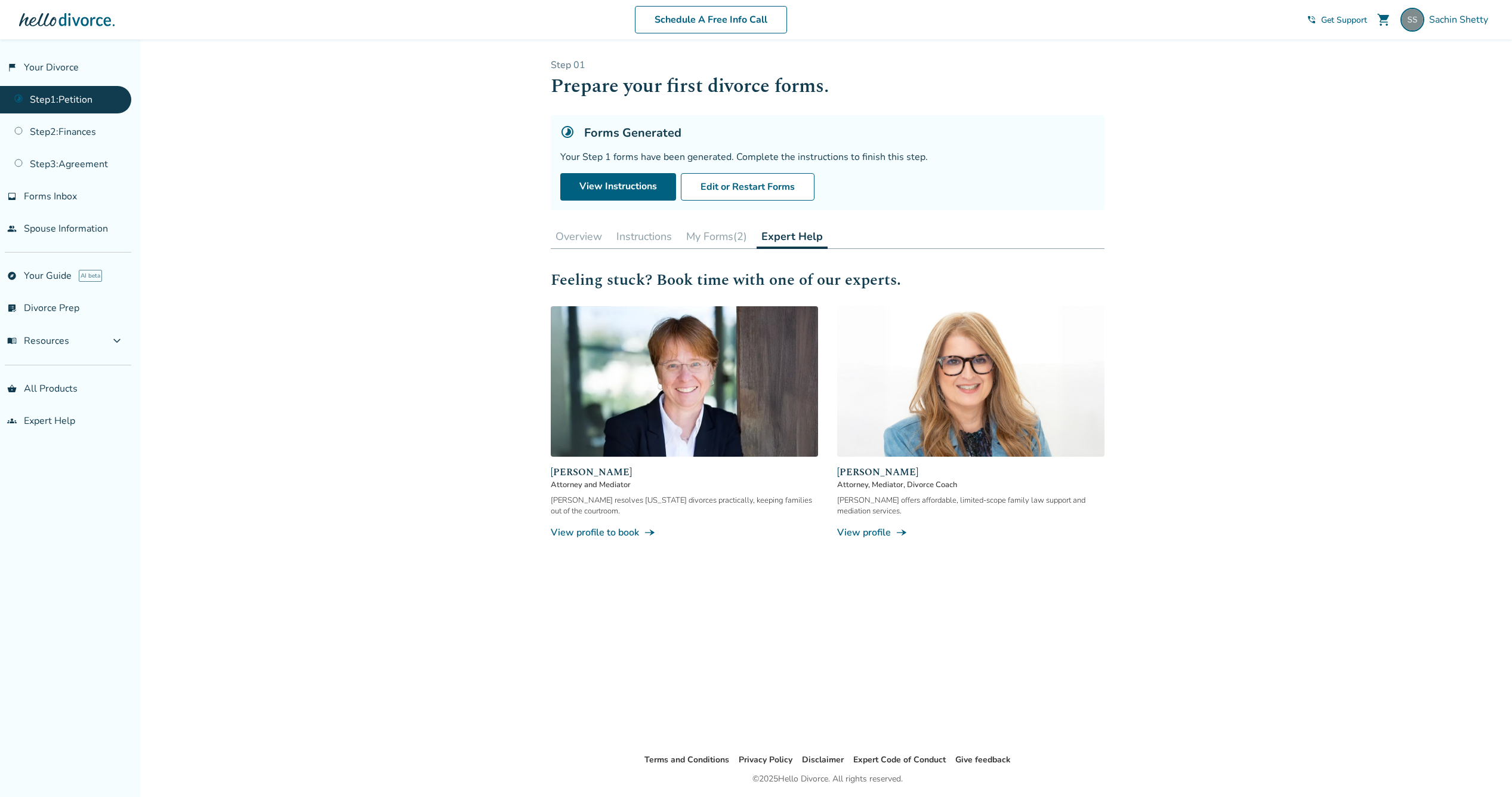
click at [626, 530] on link "View profile to book line_end_arrow_notch" at bounding box center [685, 533] width 268 height 13
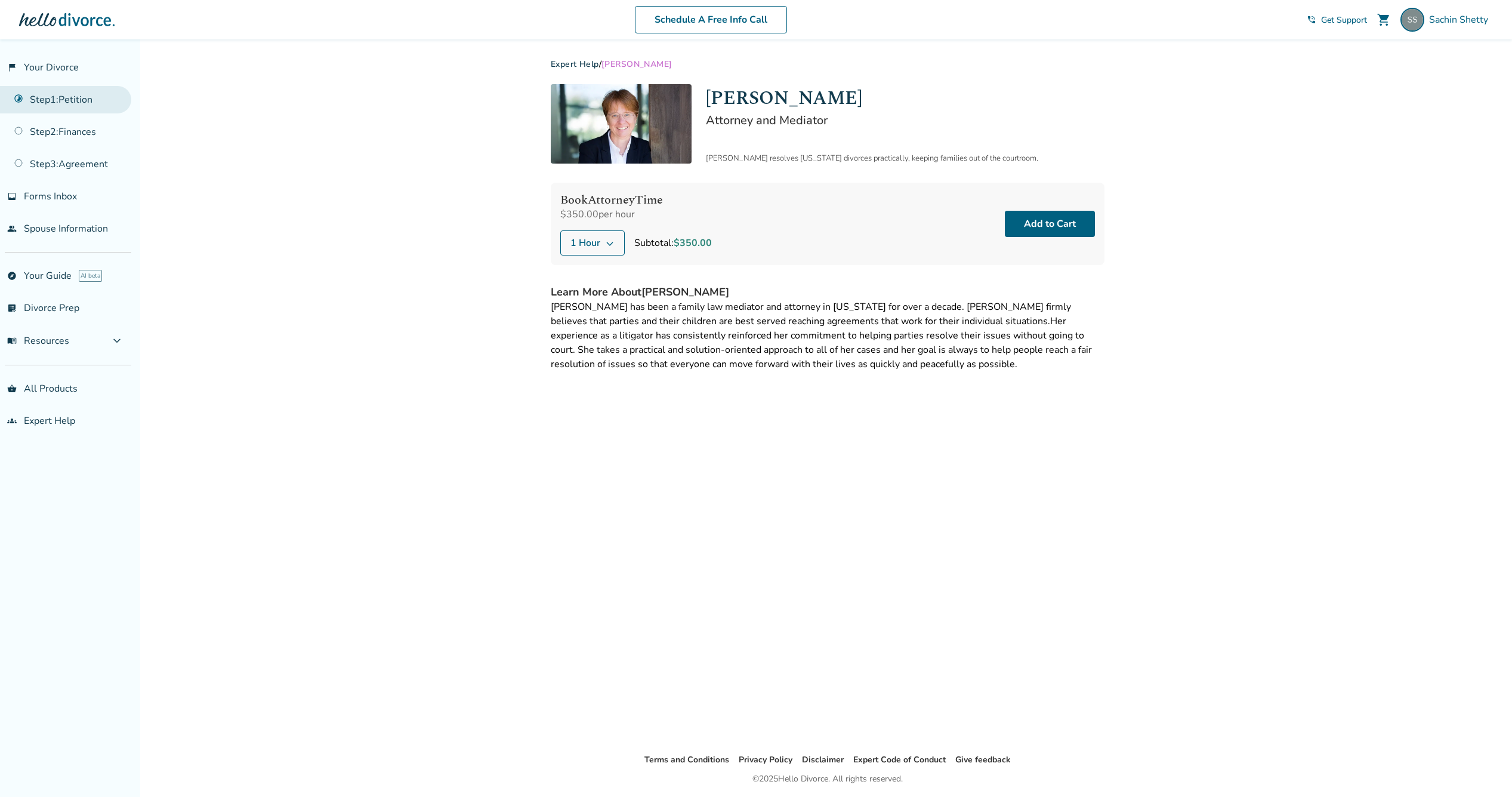
click at [85, 96] on link "Step 1 : Petition" at bounding box center [65, 99] width 131 height 27
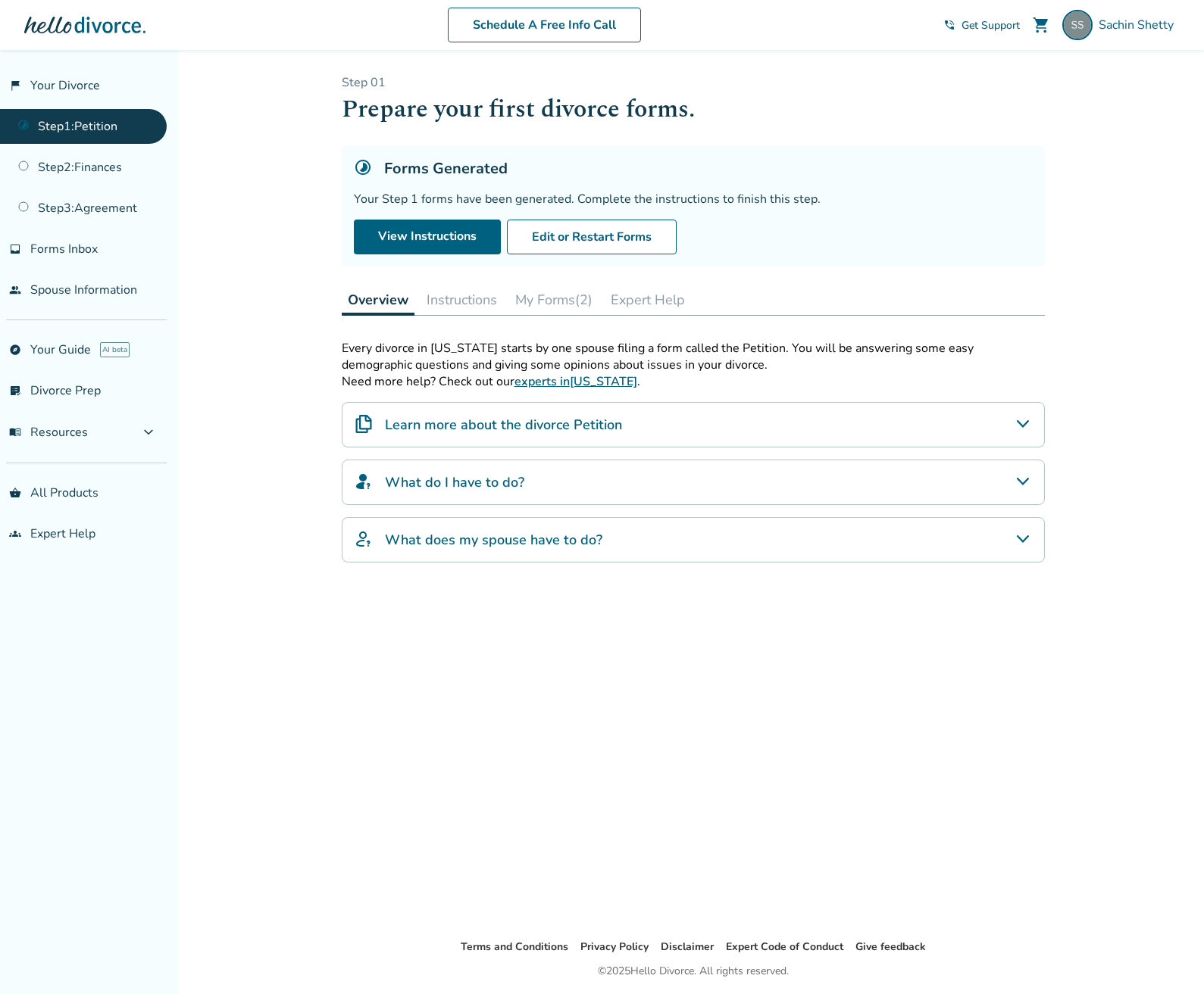
click at [471, 303] on button "Instructions" at bounding box center [462, 300] width 83 height 30
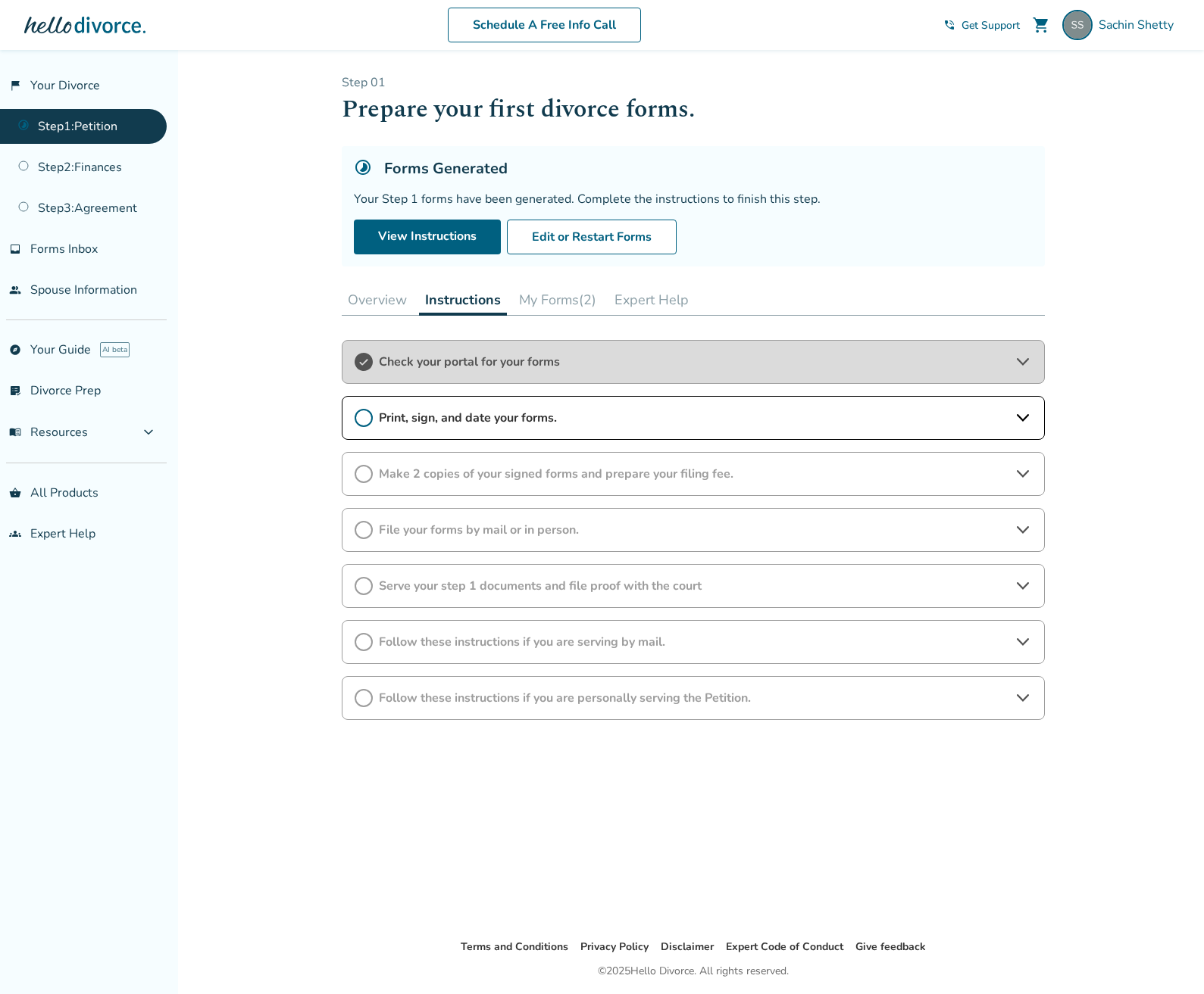
click at [590, 536] on span "File your forms by mail or in person." at bounding box center [693, 530] width 629 height 17
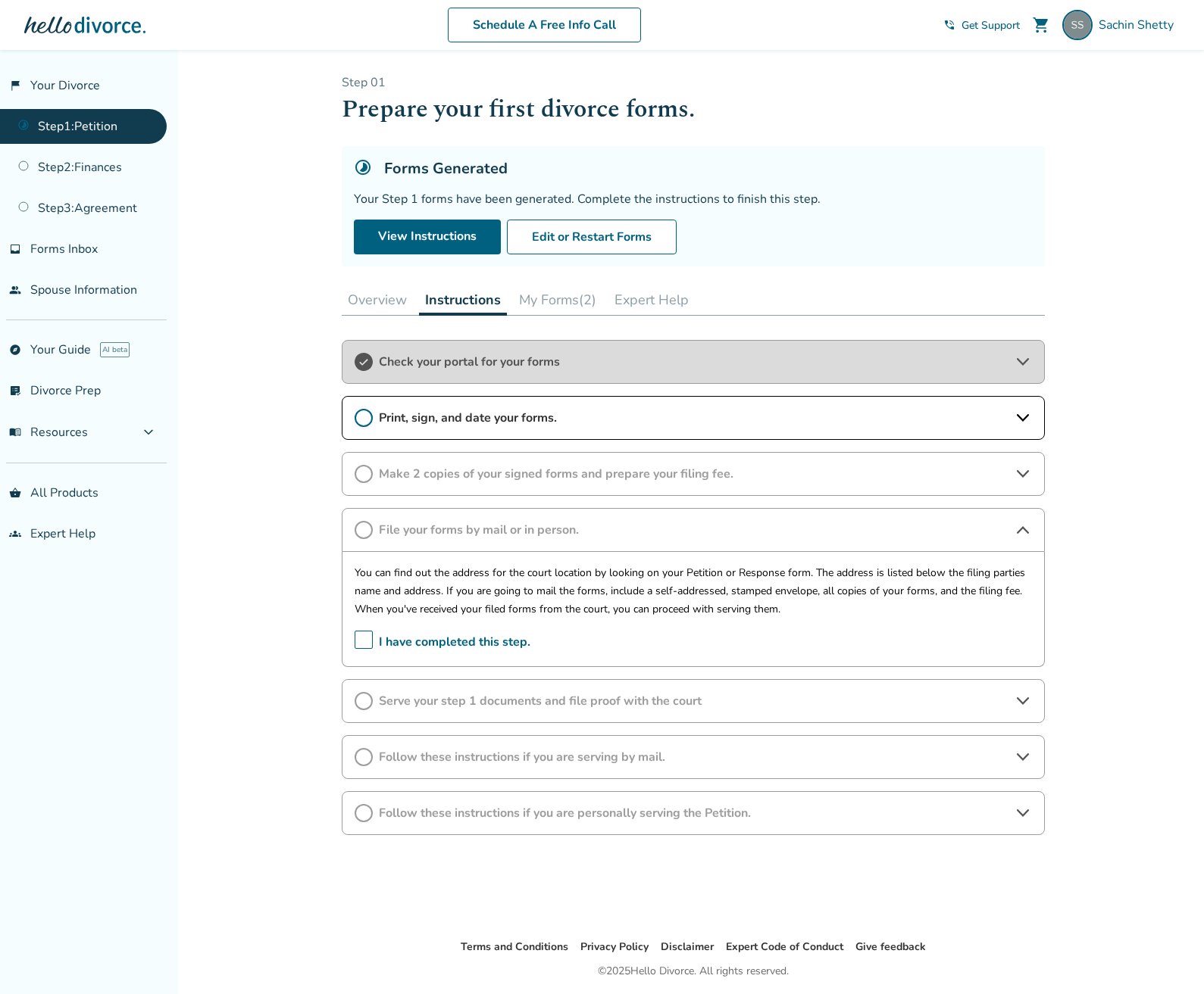
click at [692, 708] on span "Serve your step 1 documents and file proof with the court" at bounding box center [693, 701] width 629 height 17
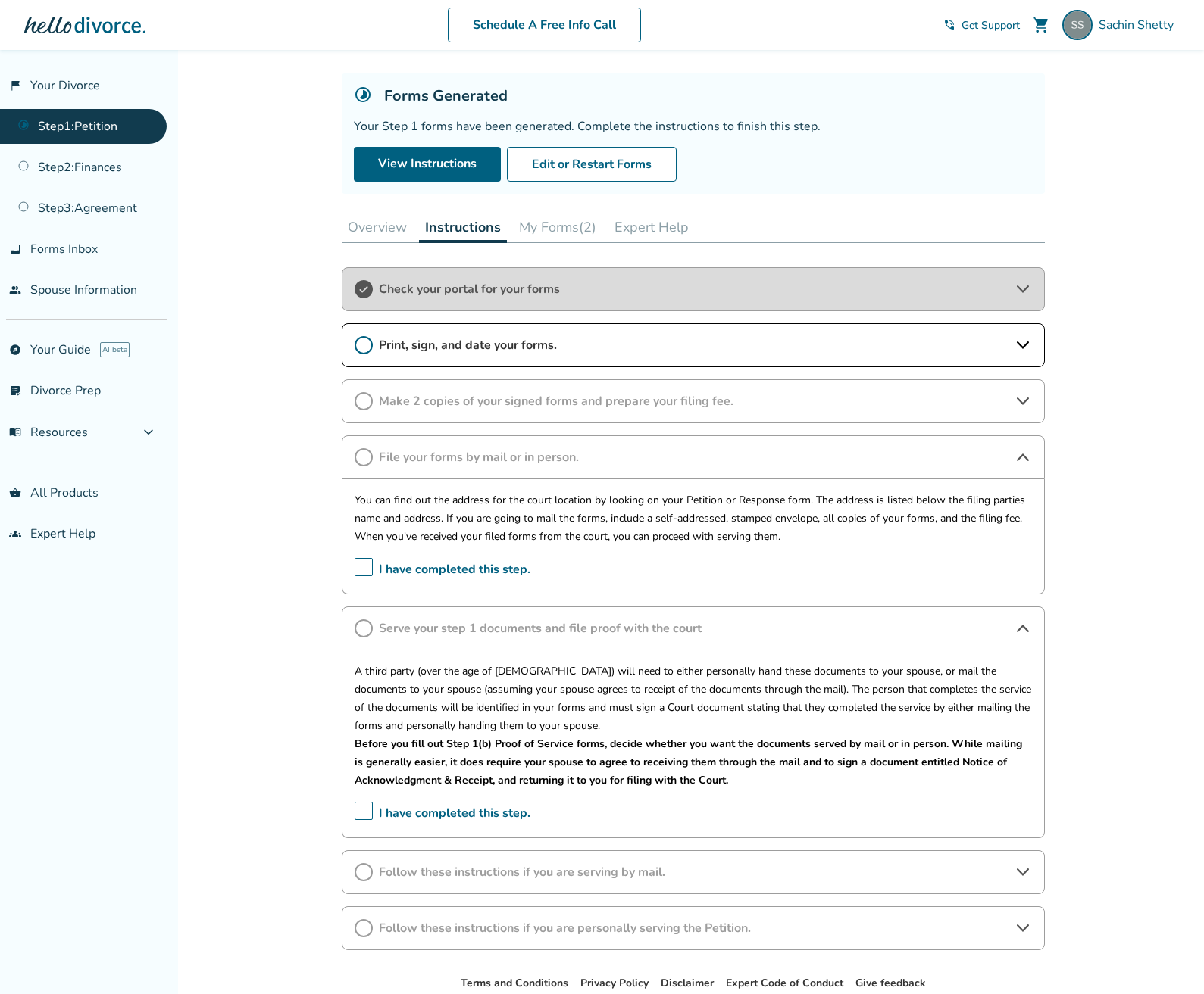
scroll to position [41, 0]
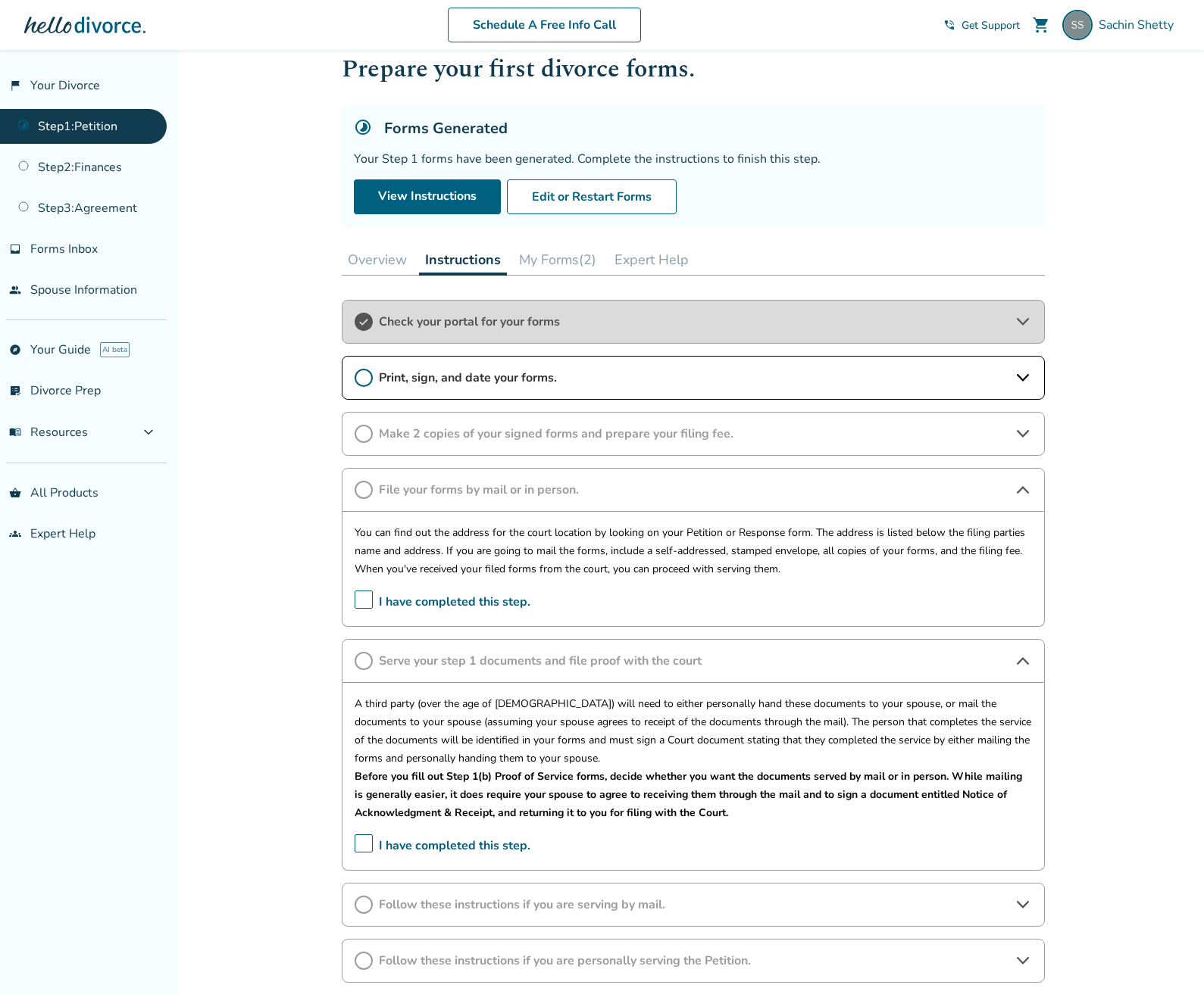
click at [538, 268] on button "My Forms (2)" at bounding box center [558, 260] width 90 height 30
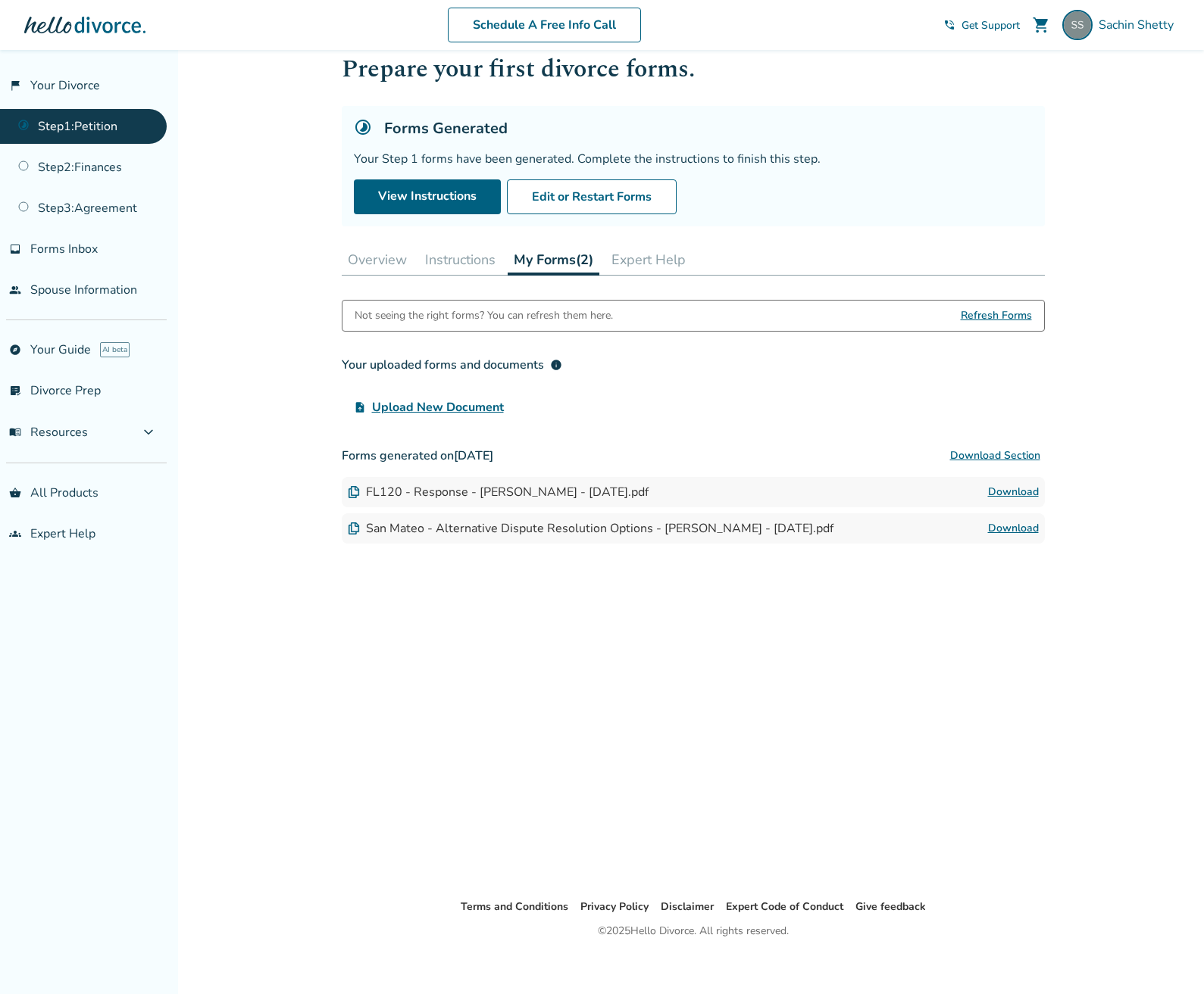
click at [349, 492] on img at bounding box center [354, 492] width 12 height 12
click at [378, 260] on button "Overview" at bounding box center [377, 260] width 71 height 30
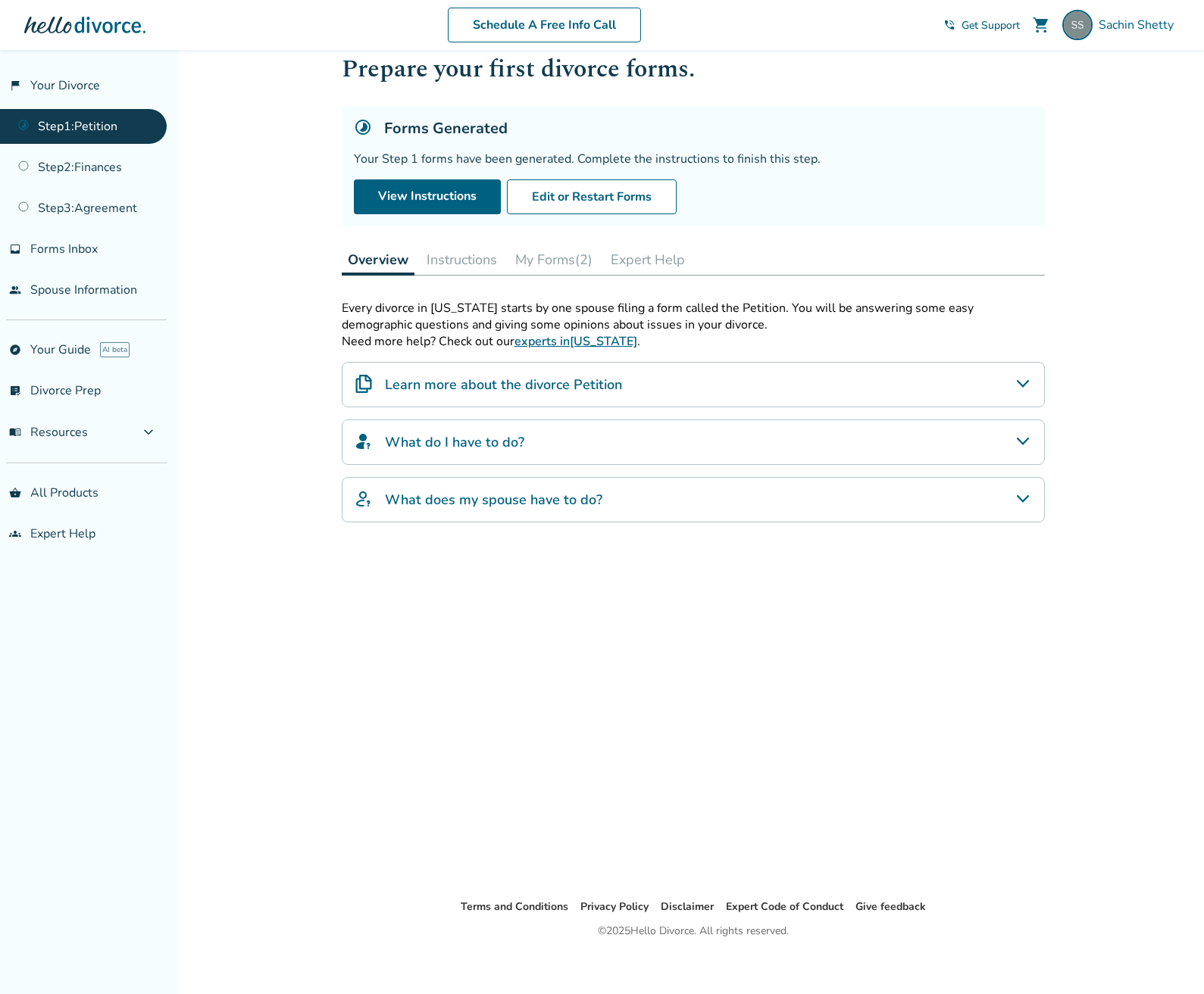
click at [456, 261] on button "Instructions" at bounding box center [462, 260] width 83 height 30
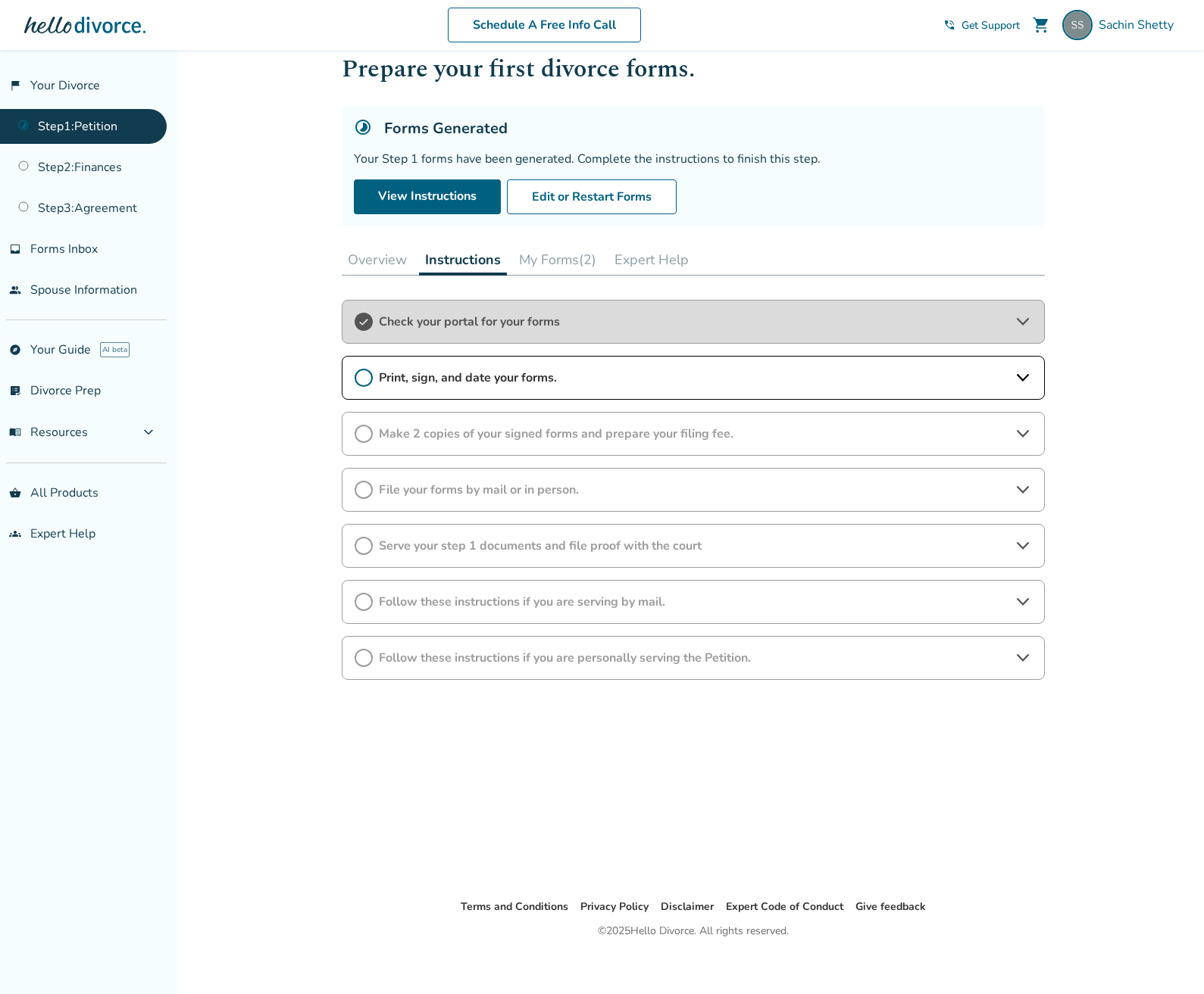
click at [575, 260] on button "My Forms (2)" at bounding box center [558, 260] width 90 height 30
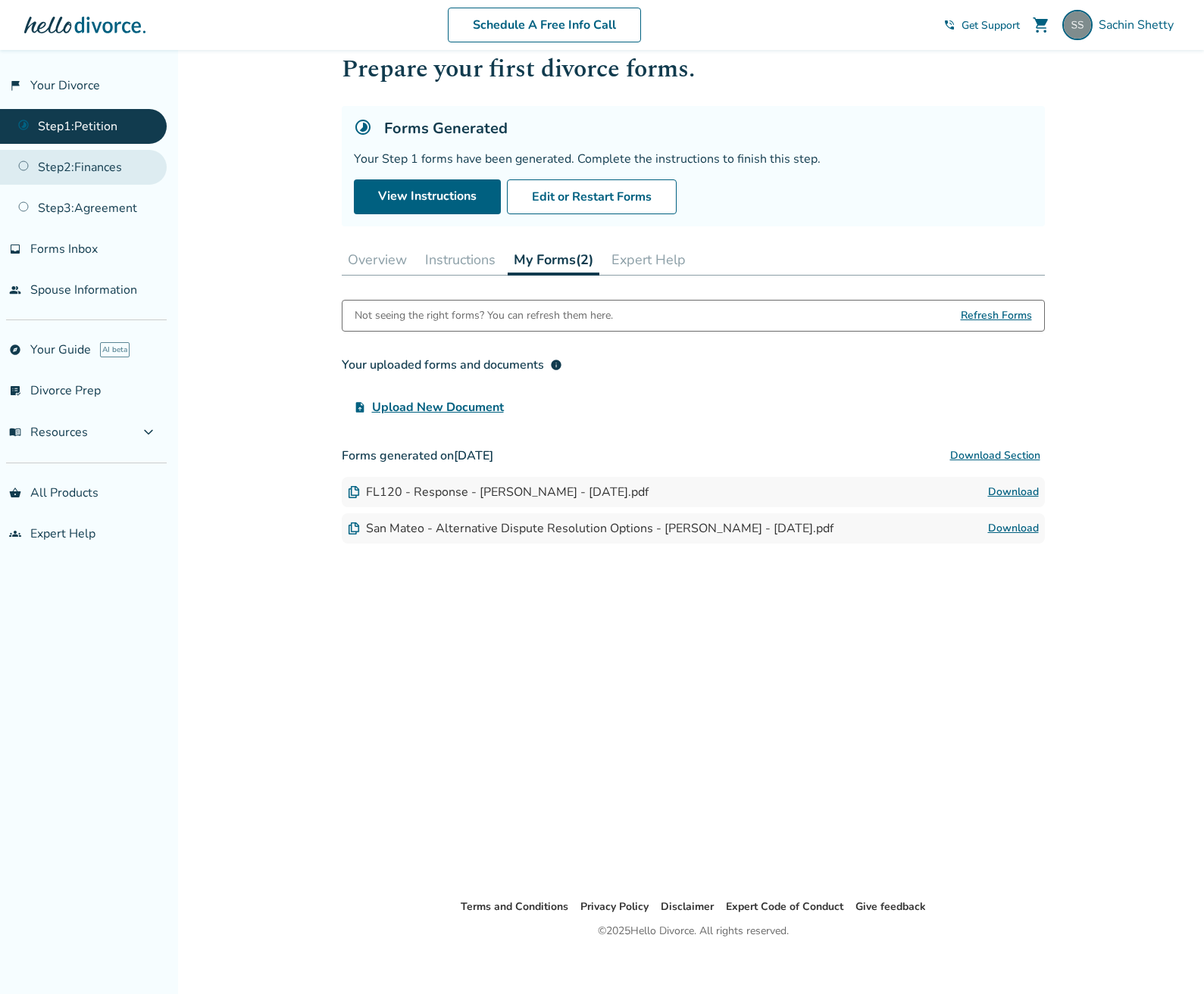
click at [94, 161] on link "Step 2 : Finances" at bounding box center [83, 167] width 166 height 35
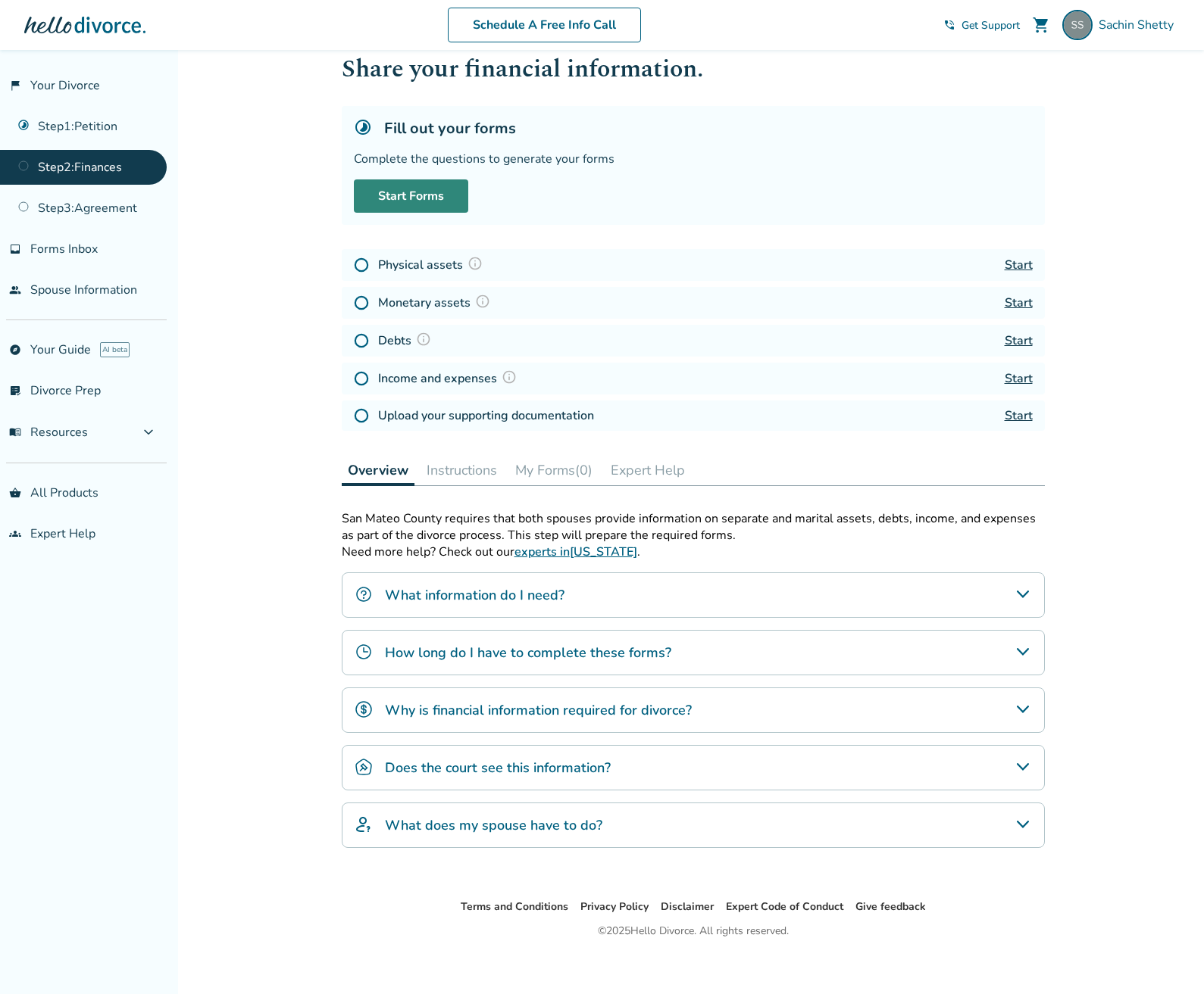
click at [428, 196] on link "Start Forms" at bounding box center [411, 195] width 114 height 33
